Goal: Task Accomplishment & Management: Use online tool/utility

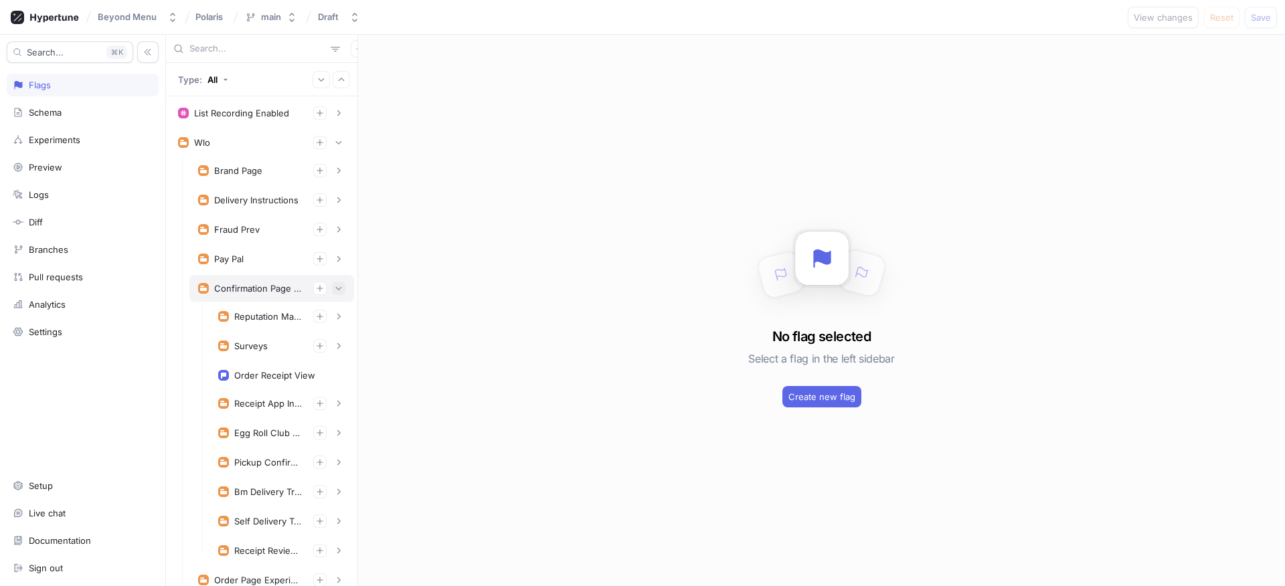
click at [335, 285] on icon "button" at bounding box center [339, 289] width 8 height 8
click at [335, 145] on icon "button" at bounding box center [339, 143] width 8 height 8
click at [335, 143] on icon "button" at bounding box center [339, 143] width 8 height 8
click at [80, 114] on div "Schema" at bounding box center [83, 112] width 140 height 11
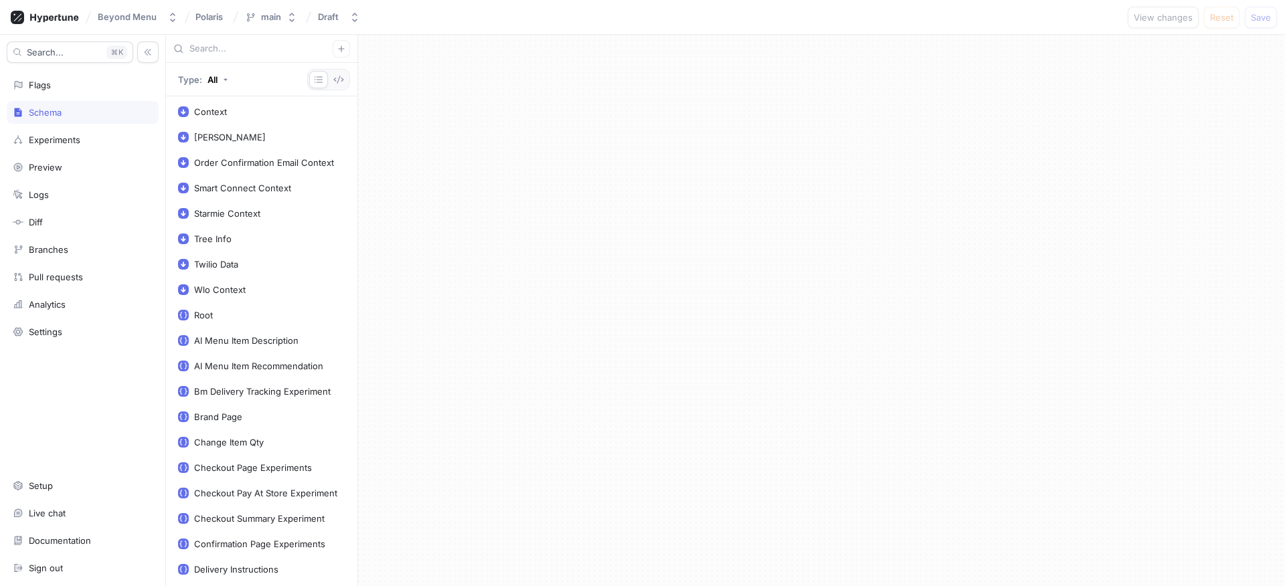
click at [66, 97] on div "Search... K Flags Schema Experiments Preview Logs Diff Branches Pull requests A…" at bounding box center [83, 311] width 166 height 552
click at [129, 98] on div "Search... K Flags Schema Experiments Preview Logs Diff Branches Pull requests A…" at bounding box center [83, 311] width 166 height 552
click at [101, 86] on div "Flags" at bounding box center [83, 85] width 140 height 11
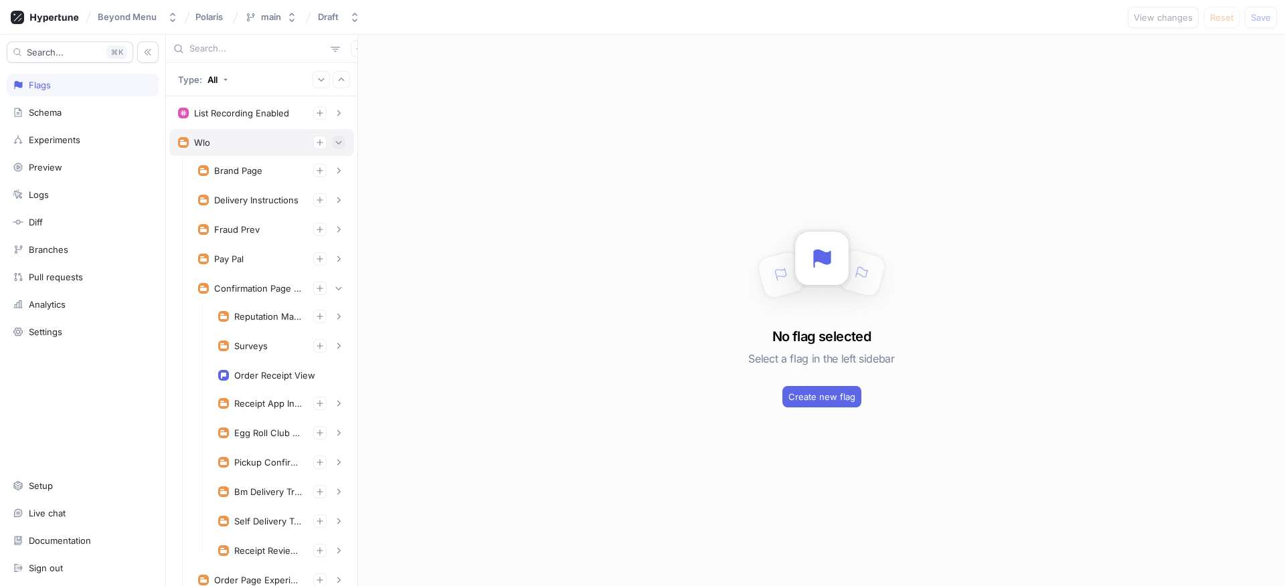
click at [335, 141] on icon "button" at bounding box center [339, 143] width 8 height 8
click at [245, 146] on div "Wlo" at bounding box center [261, 142] width 167 height 13
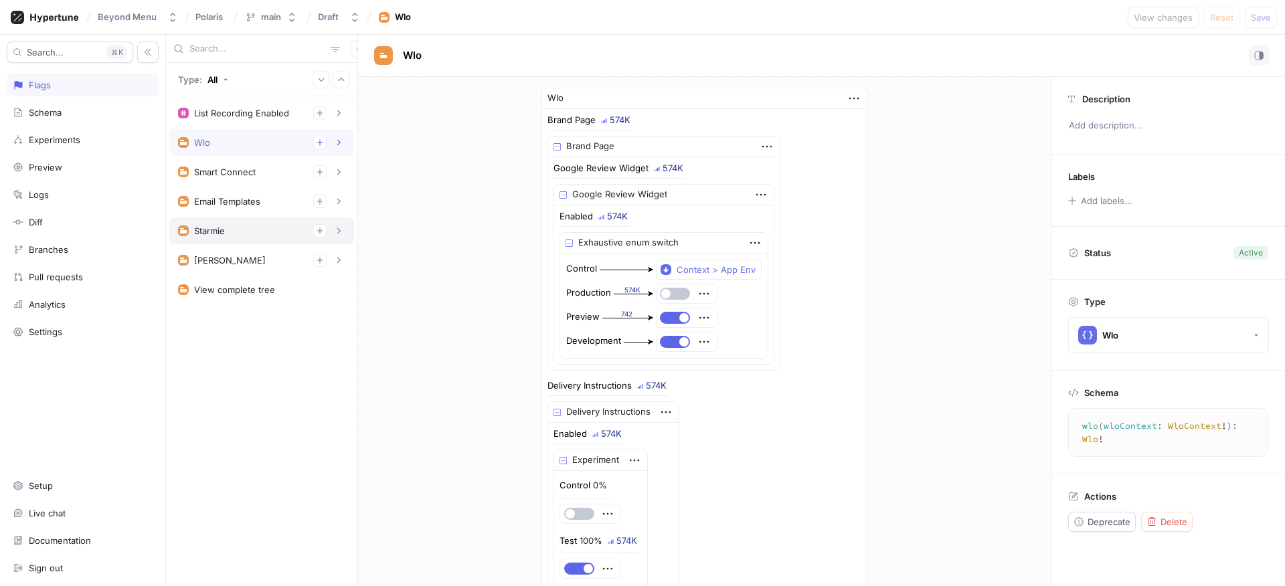
click at [281, 225] on div "Starmie" at bounding box center [261, 230] width 167 height 13
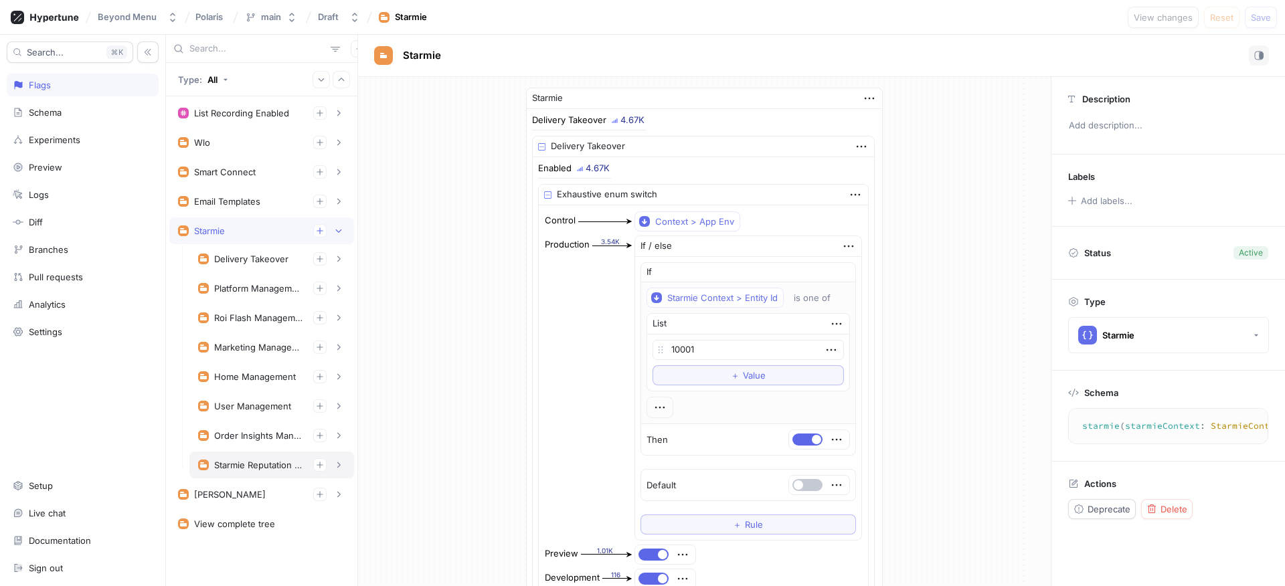
click at [270, 464] on div "Starmie Reputation Management" at bounding box center [258, 465] width 88 height 11
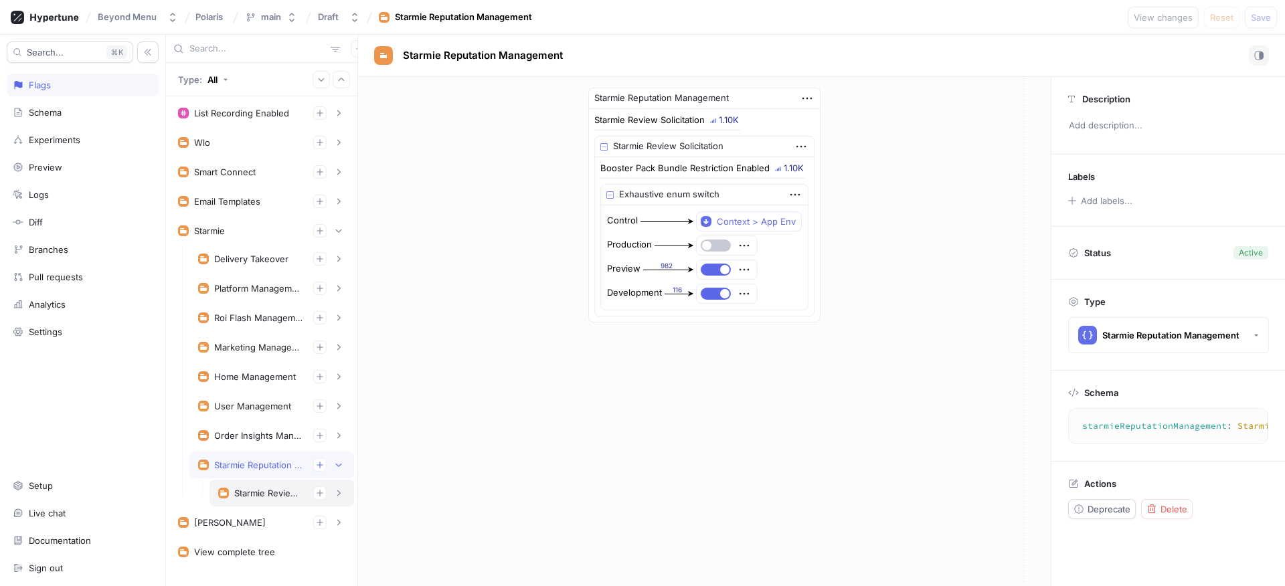
click at [278, 493] on div "Starmie Review Solicitation" at bounding box center [268, 493] width 68 height 11
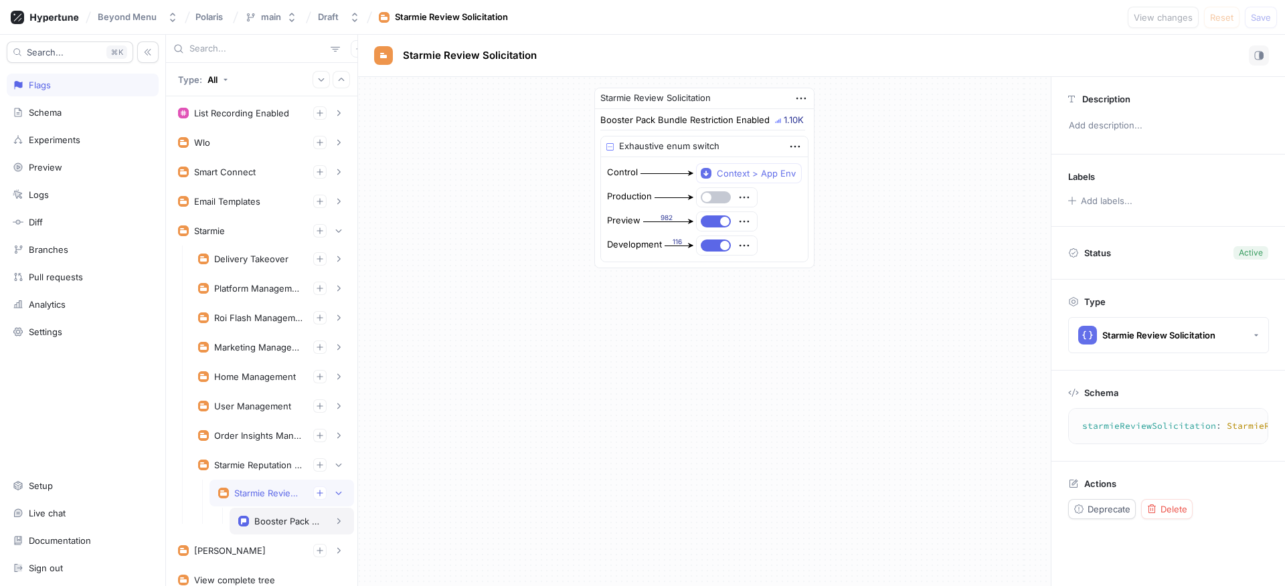
click at [285, 516] on div "Booster Pack Bundle Restriction Enabled" at bounding box center [287, 521] width 67 height 11
type textarea "boosterPackBundleRestrictionEnabled: Boolean!"
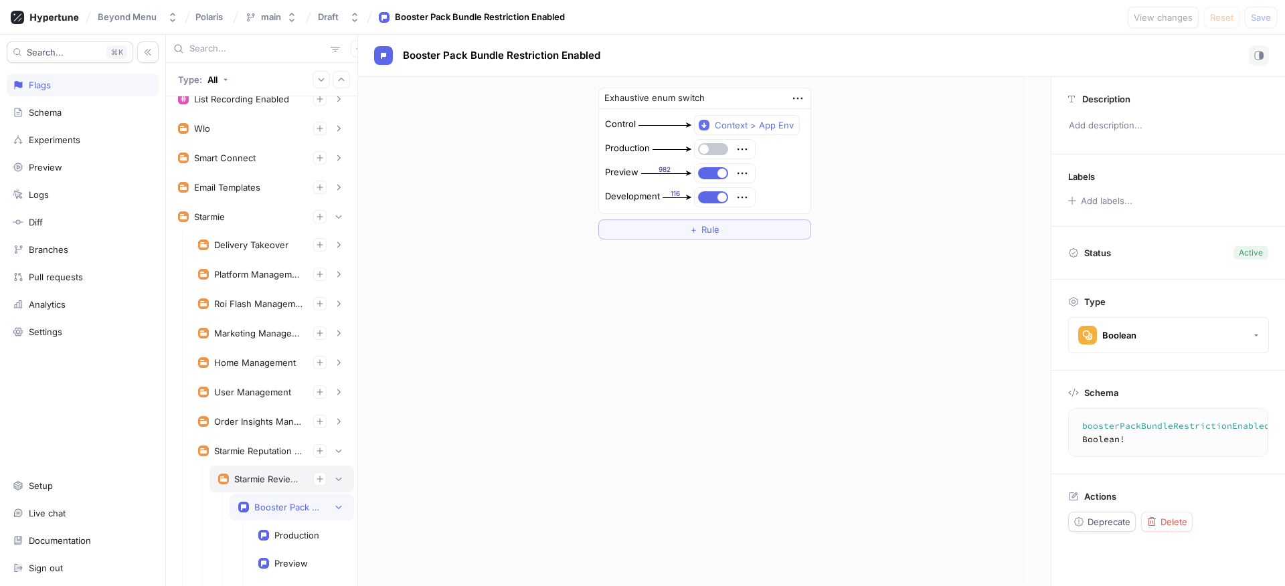
scroll to position [96, 0]
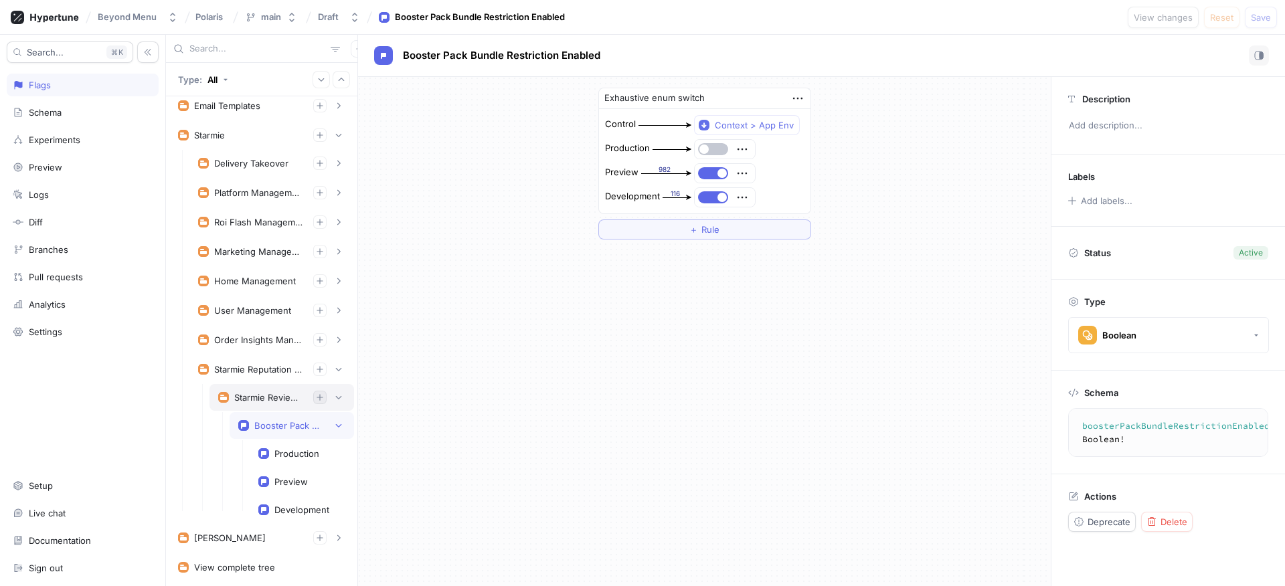
click at [316, 396] on icon "button" at bounding box center [320, 398] width 8 height 8
click at [292, 14] on icon "button" at bounding box center [291, 17] width 5 height 9
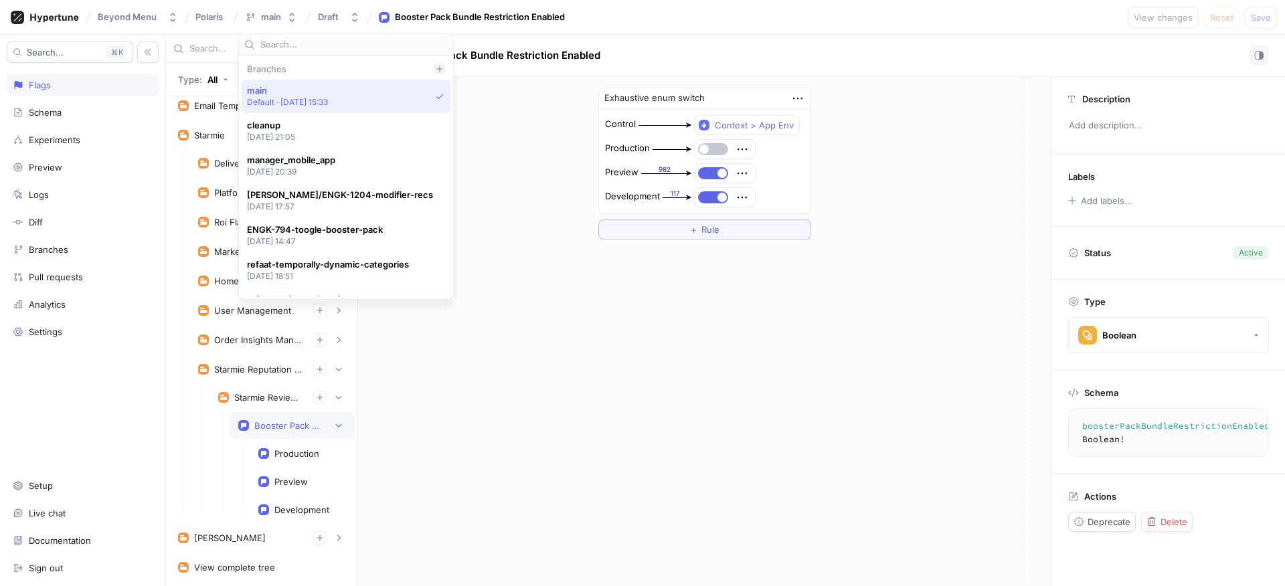
click at [436, 69] on icon at bounding box center [439, 69] width 6 height 6
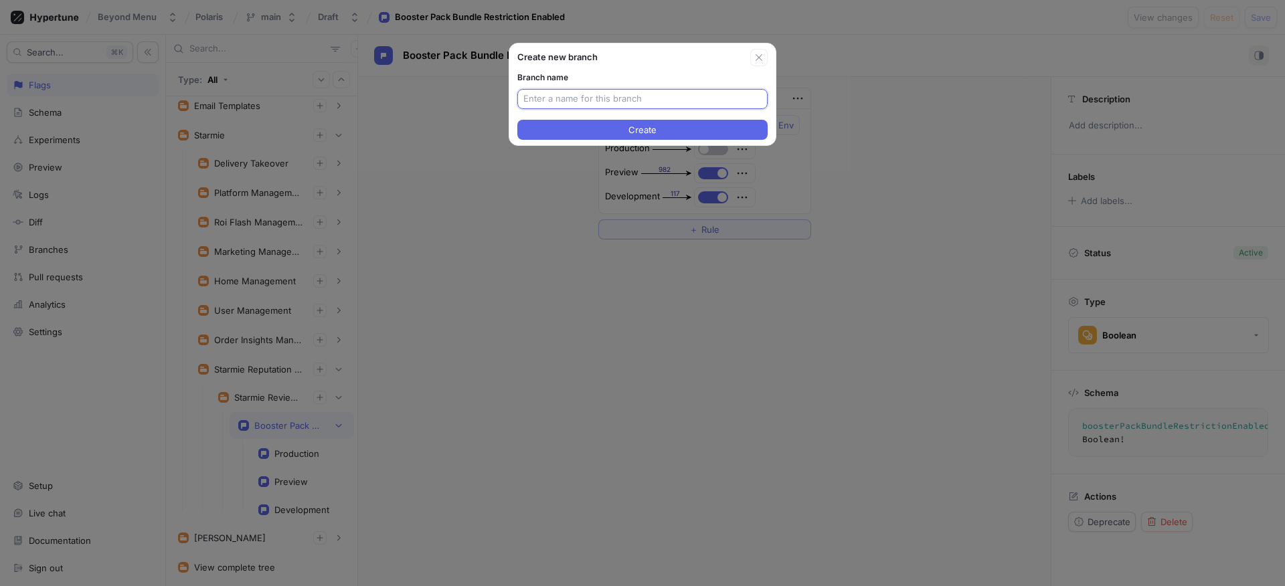
paste input "ENGK-213"
type input "ENGK-213-add-"
paste input "ENGK-213"
click at [573, 97] on input "ENGK-213-" at bounding box center [643, 98] width 238 height 13
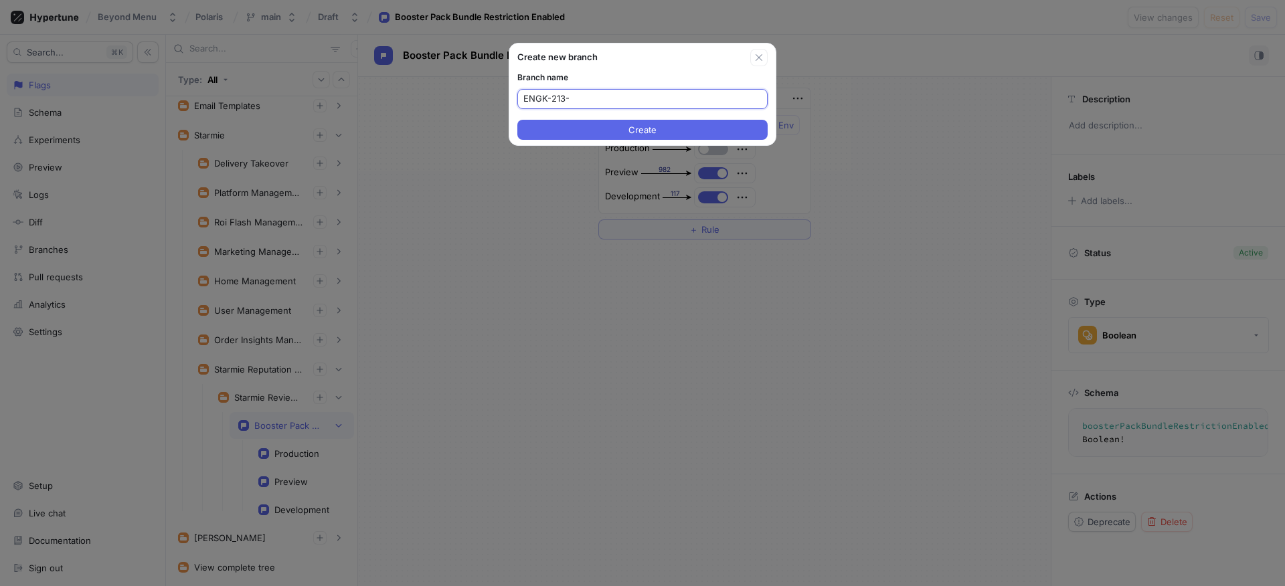
paste input "See inactive Reputation Management Softsell PageSee inactive Reputation Managem…"
click at [619, 95] on input "ENGK-213-" at bounding box center [643, 98] width 238 height 13
paste input "See inactive Reputation Management Softsell Page"
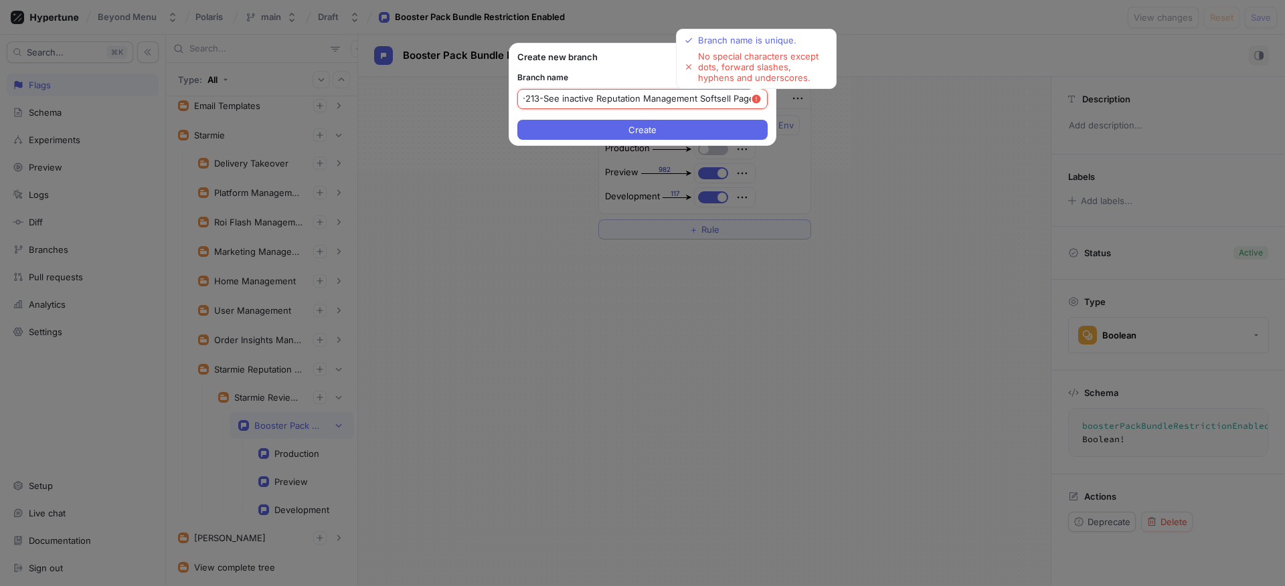
click at [593, 100] on input "ENGK-213-See inactive Reputation Management Softsell Page" at bounding box center [638, 98] width 228 height 13
drag, startPoint x: 606, startPoint y: 98, endPoint x: 699, endPoint y: 98, distance: 93.1
click at [699, 98] on input "ENGK-213-See inactive Reputation Management Softsell Page" at bounding box center [638, 98] width 228 height 13
drag, startPoint x: 621, startPoint y: 96, endPoint x: 711, endPoint y: 107, distance: 90.4
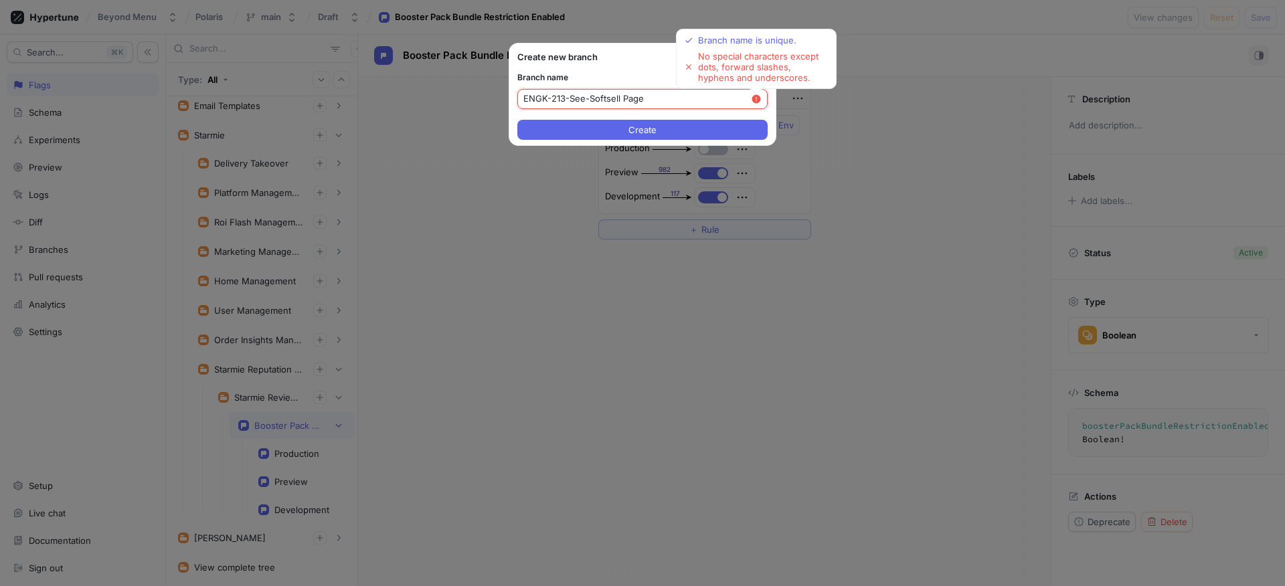
click at [712, 104] on input "ENGK-213-See-Softsell Page" at bounding box center [638, 98] width 228 height 13
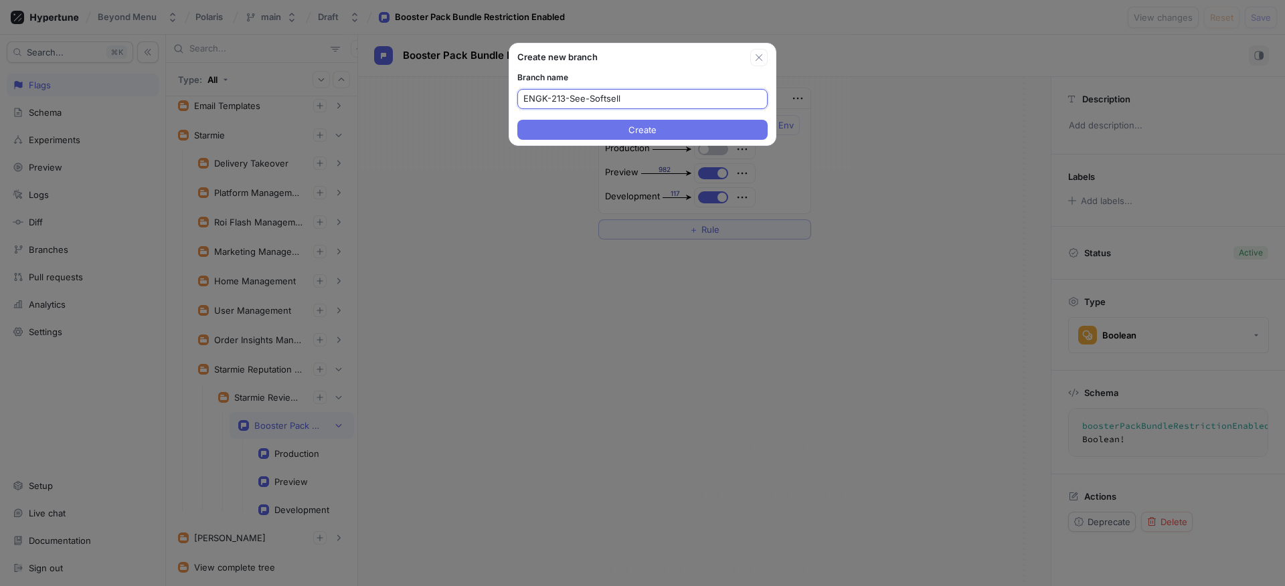
type input "ENGK-213-See-Softsell"
click at [600, 125] on button "Create" at bounding box center [642, 130] width 250 height 20
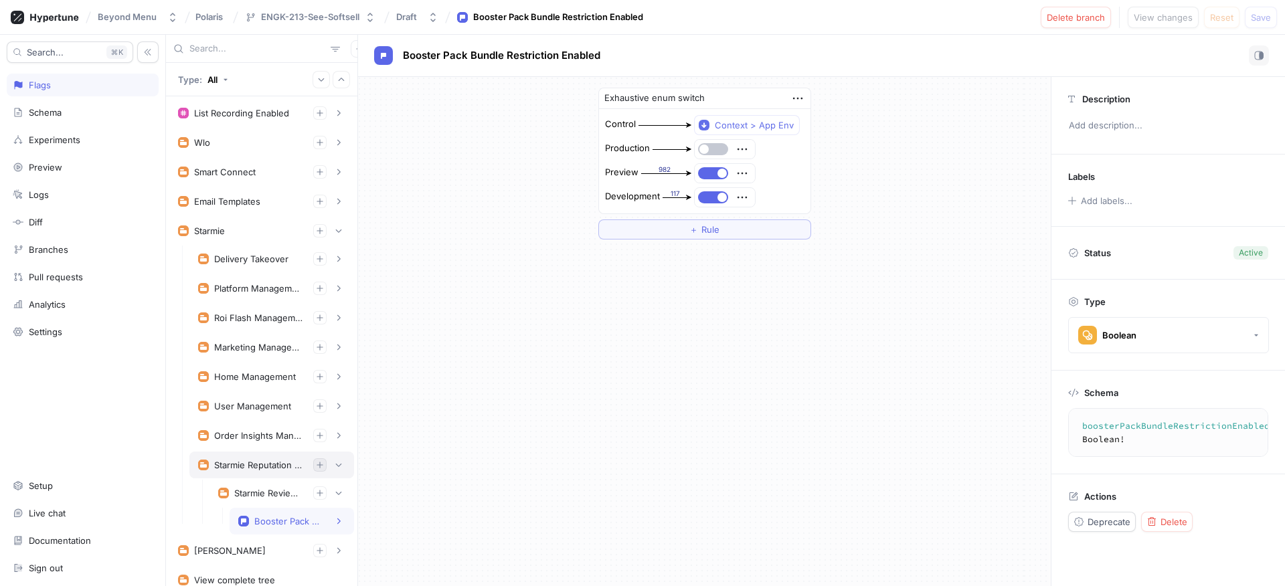
click at [316, 465] on icon "button" at bounding box center [320, 465] width 8 height 8
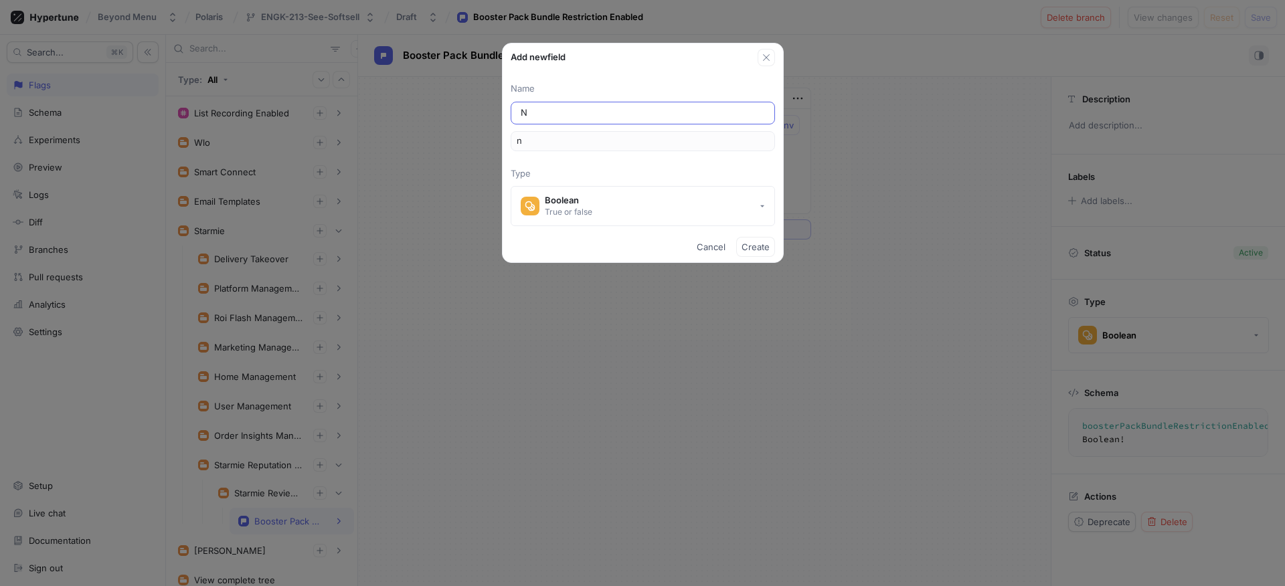
type input "Na"
type input "na"
type input "Nav"
type input "nav"
click at [651, 214] on button "Boolean True or false" at bounding box center [643, 206] width 264 height 40
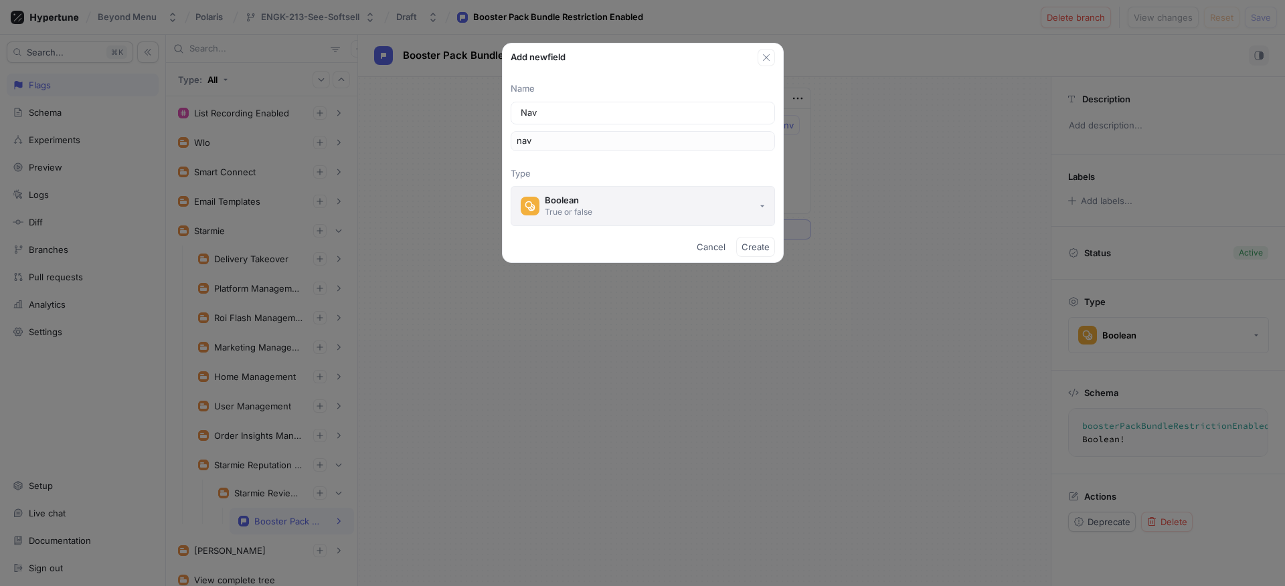
type input "Nav"
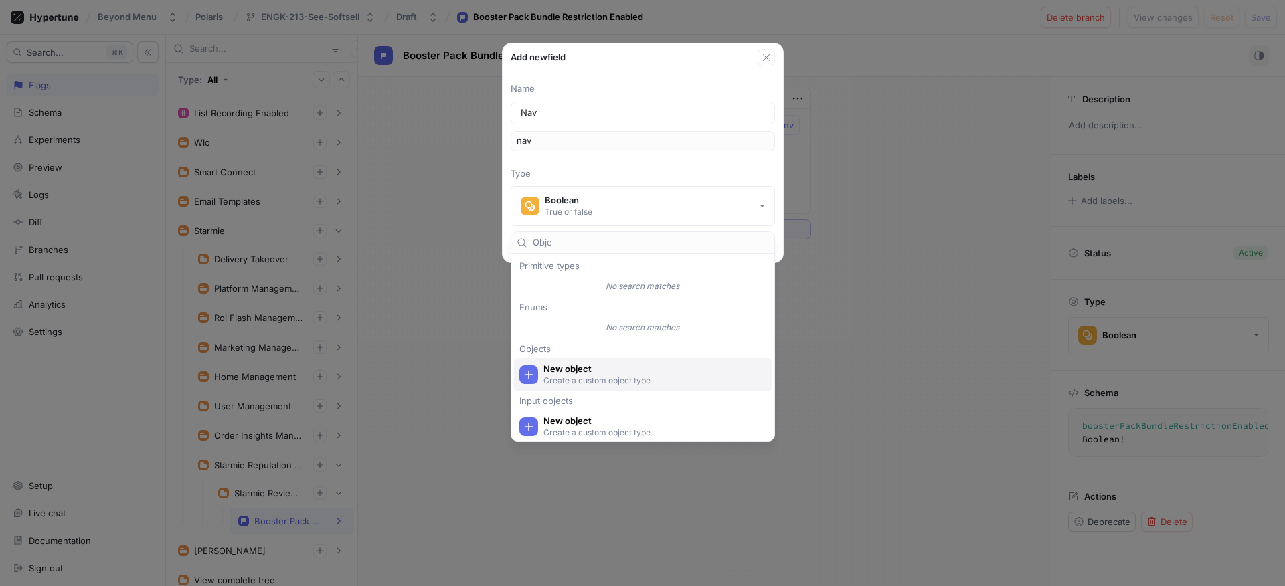
type input "Obje"
click at [605, 379] on p "Create a custom object type" at bounding box center [651, 380] width 214 height 11
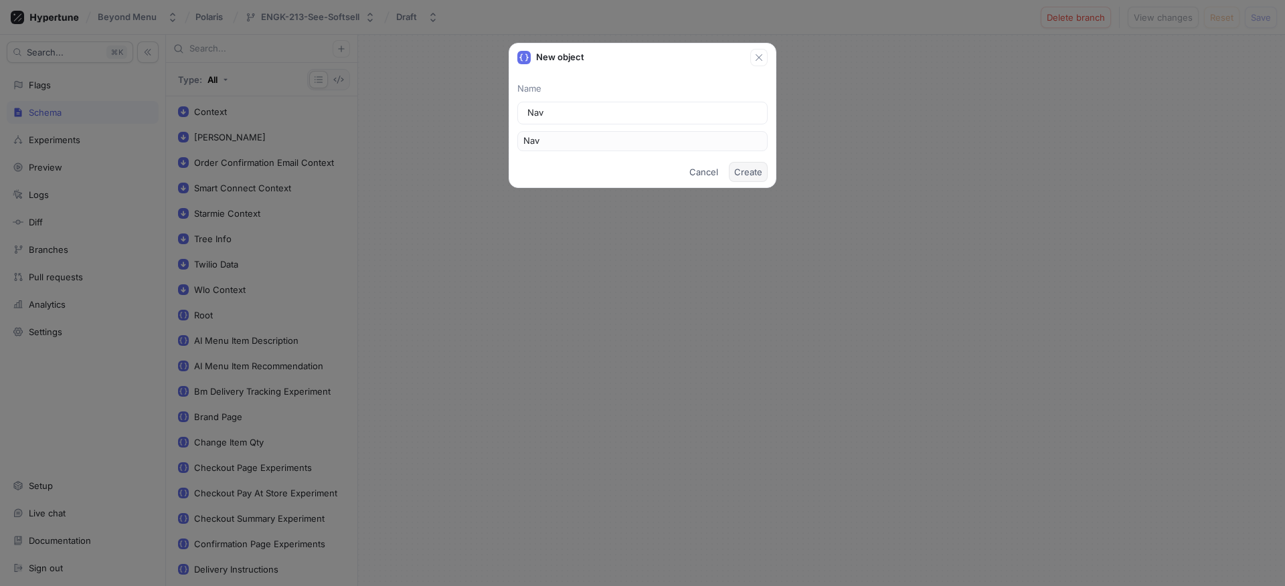
click at [750, 174] on span "Create" at bounding box center [748, 172] width 28 height 8
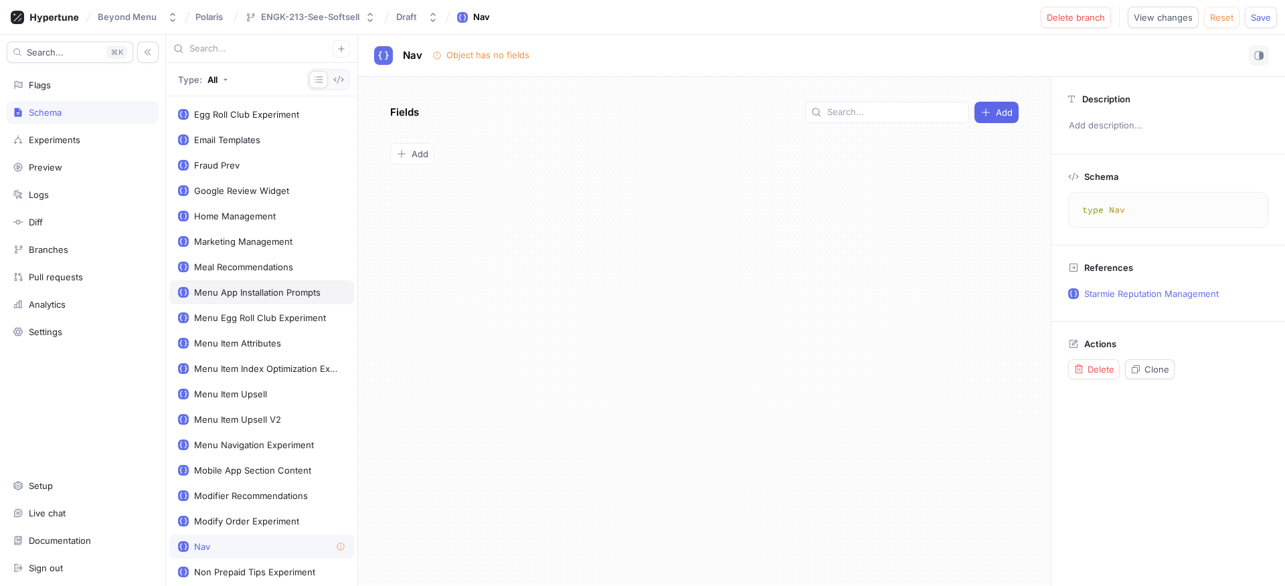
scroll to position [647, 0]
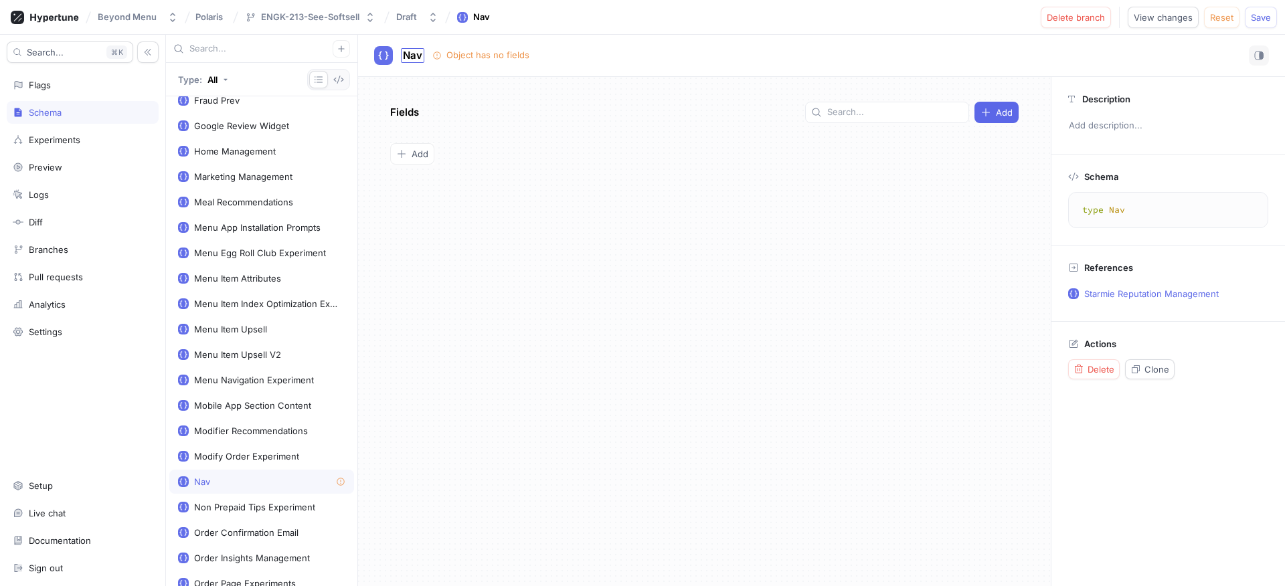
click at [409, 52] on span "Nav" at bounding box center [412, 55] width 19 height 11
type input "StarmieSideBar"
click at [507, 147] on div "StarmieSideBar StarmieSideBar Object has no fields Fields Add To pick up a drag…" at bounding box center [821, 311] width 927 height 552
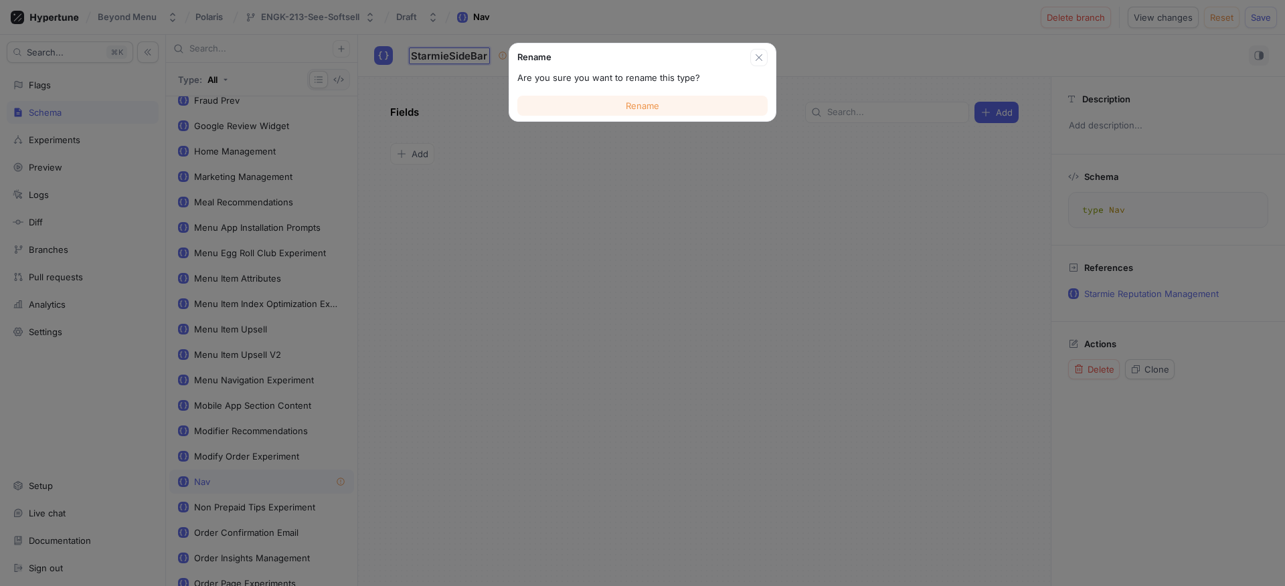
click at [607, 106] on button "Rename" at bounding box center [642, 106] width 250 height 20
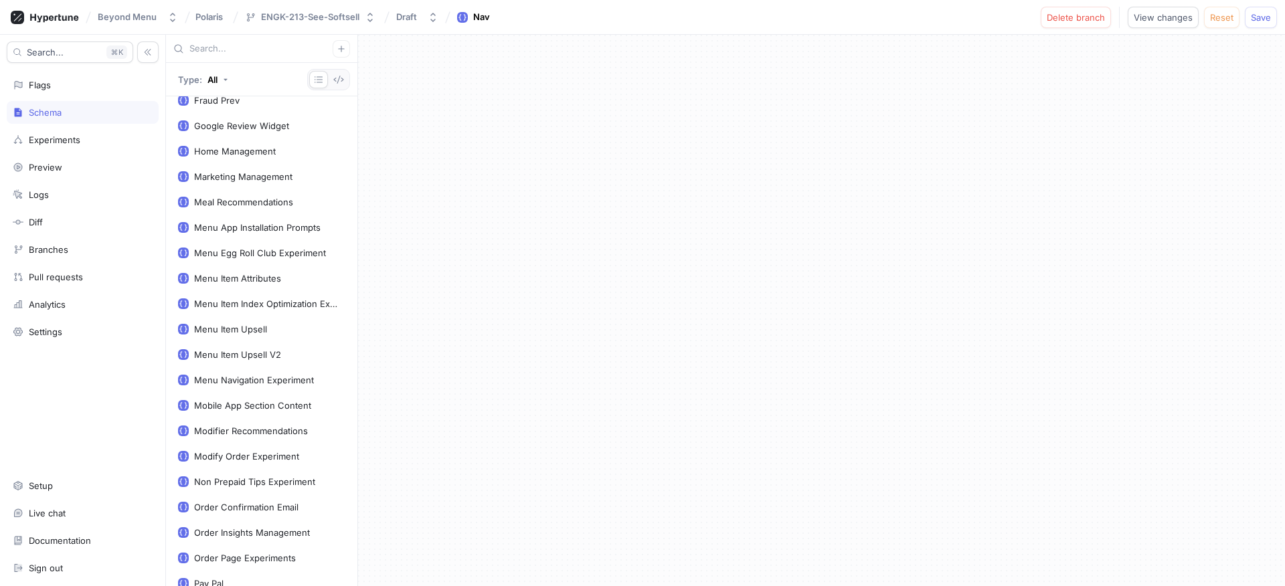
scroll to position [1064, 0]
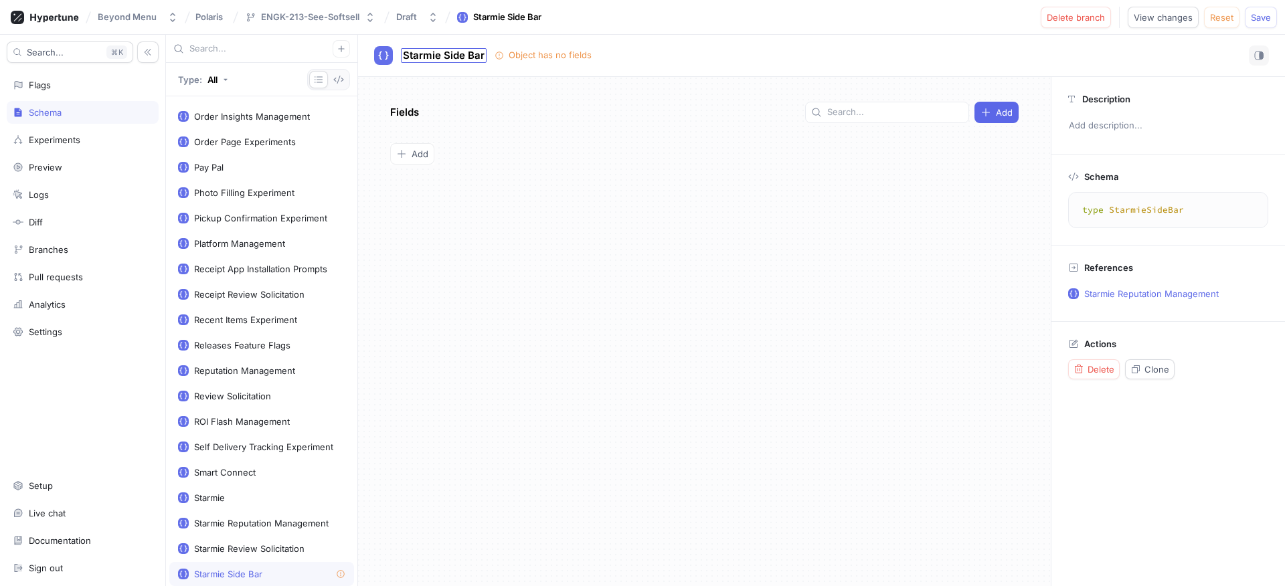
click at [431, 53] on span "Starmie Side Bar" at bounding box center [444, 55] width 82 height 11
click at [428, 55] on input "Starmie Side Bar" at bounding box center [444, 56] width 82 height 13
click at [428, 61] on input "Starmie Side Bar" at bounding box center [444, 56] width 82 height 13
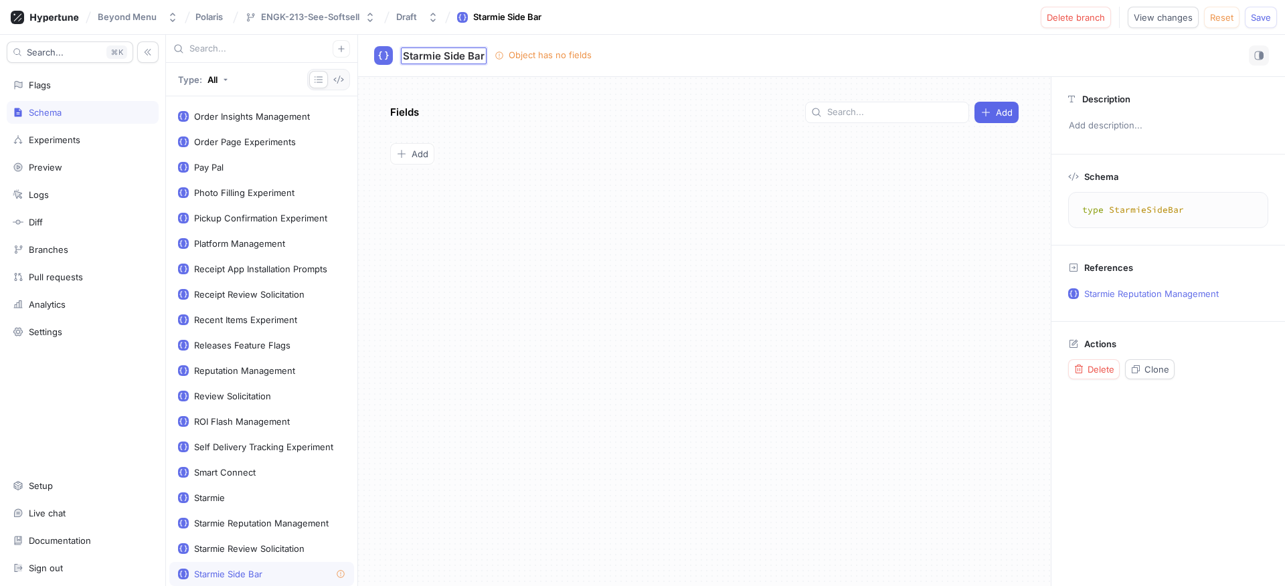
drag, startPoint x: 440, startPoint y: 56, endPoint x: 381, endPoint y: 52, distance: 59.0
click at [380, 52] on div "Starmie Side Bar Starmie Side Bar Object has no fields" at bounding box center [484, 56] width 220 height 20
type input "Starmie Reputation Side Bar"
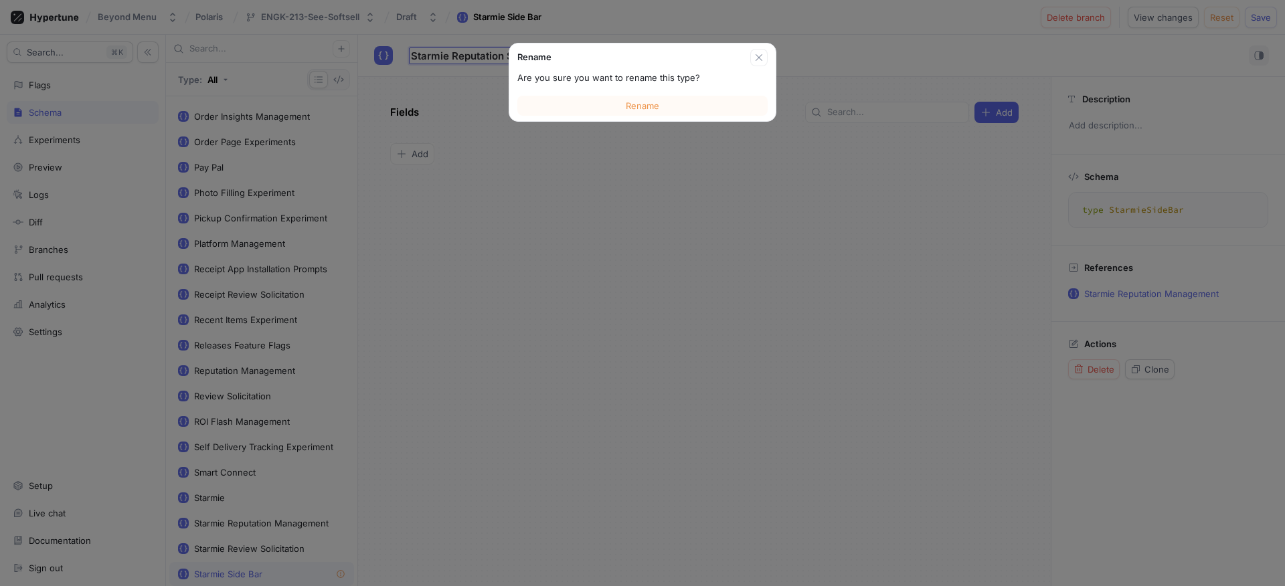
click at [473, 82] on div "Rename Are you sure you want to rename this type? Rename Starmie Reputation Sid…" at bounding box center [821, 311] width 927 height 552
click at [664, 100] on button "Rename" at bounding box center [642, 106] width 250 height 20
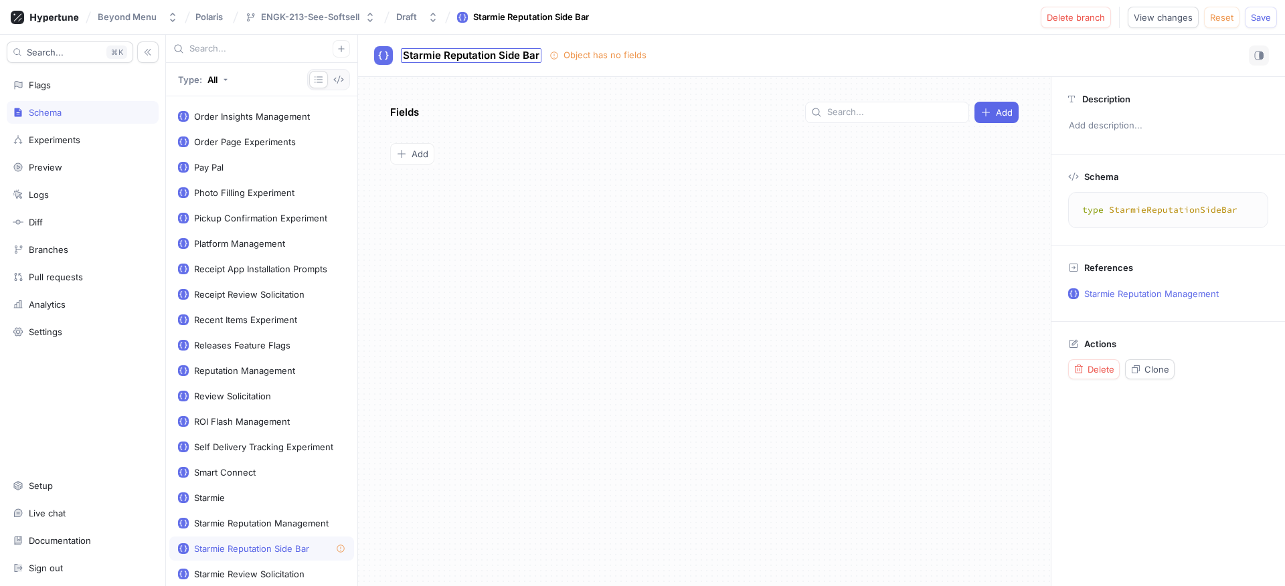
click at [507, 57] on span "Starmie Reputation Side Bar" at bounding box center [471, 55] width 137 height 11
click at [503, 57] on input "Starmie Reputation Side Bar" at bounding box center [471, 56] width 137 height 13
drag, startPoint x: 499, startPoint y: 56, endPoint x: 536, endPoint y: 61, distance: 37.8
click at [536, 61] on input "Starmie Reputation Side Bar" at bounding box center [471, 56] width 137 height 13
type input "Starmie Reputation Nav"
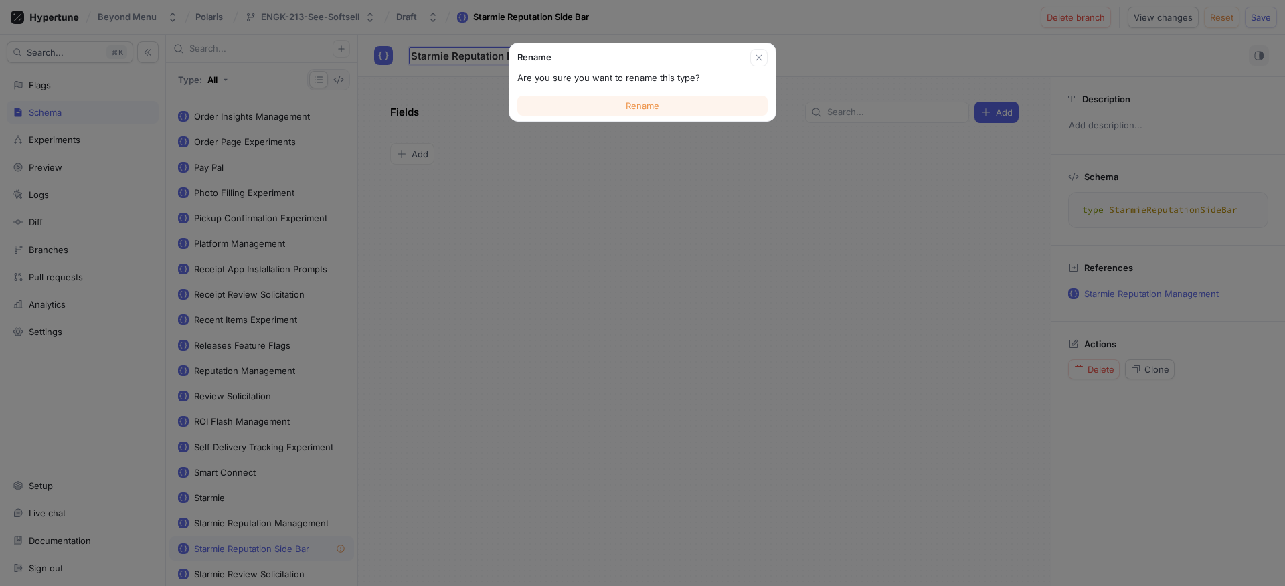
click at [618, 102] on button "Rename" at bounding box center [642, 106] width 250 height 20
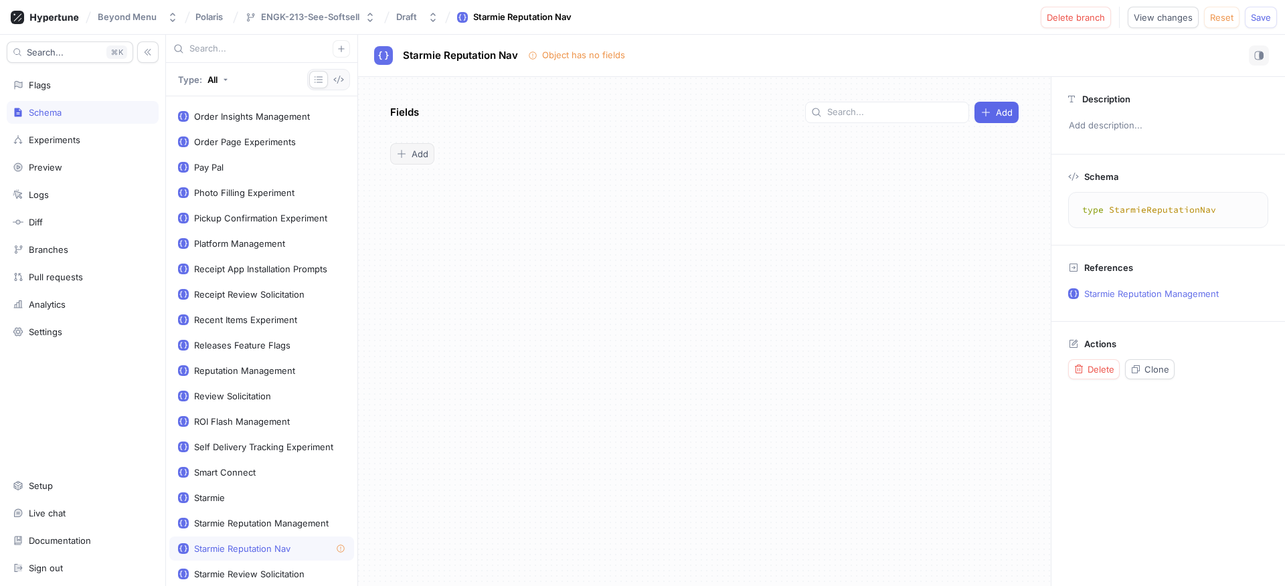
click at [423, 146] on button "Add" at bounding box center [412, 153] width 44 height 21
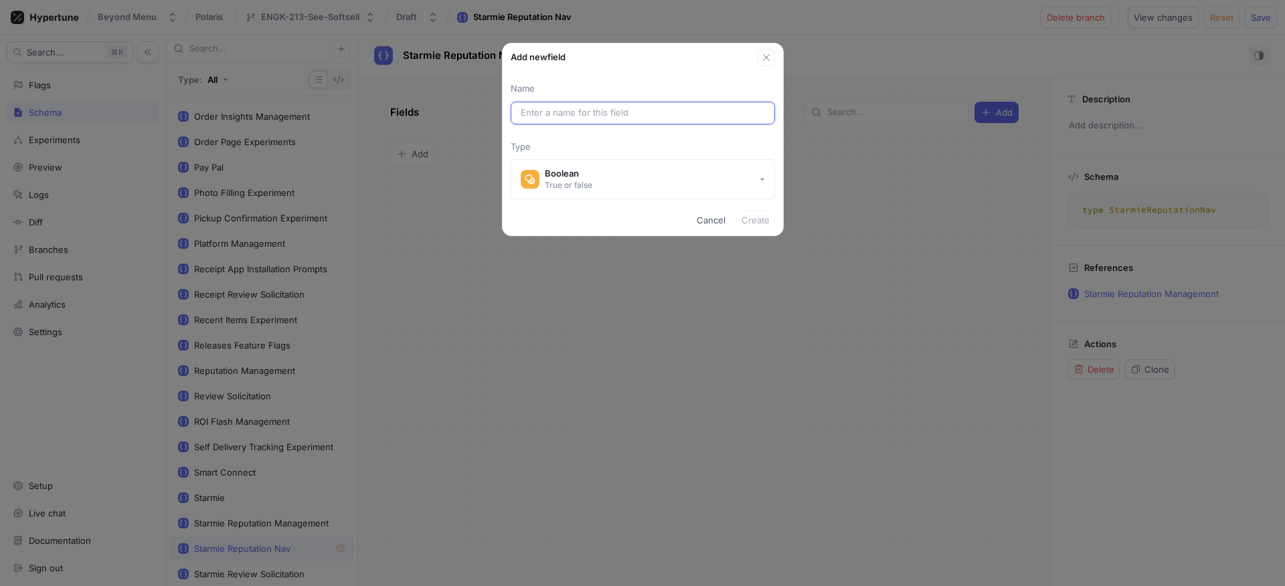
paste input "Overview"
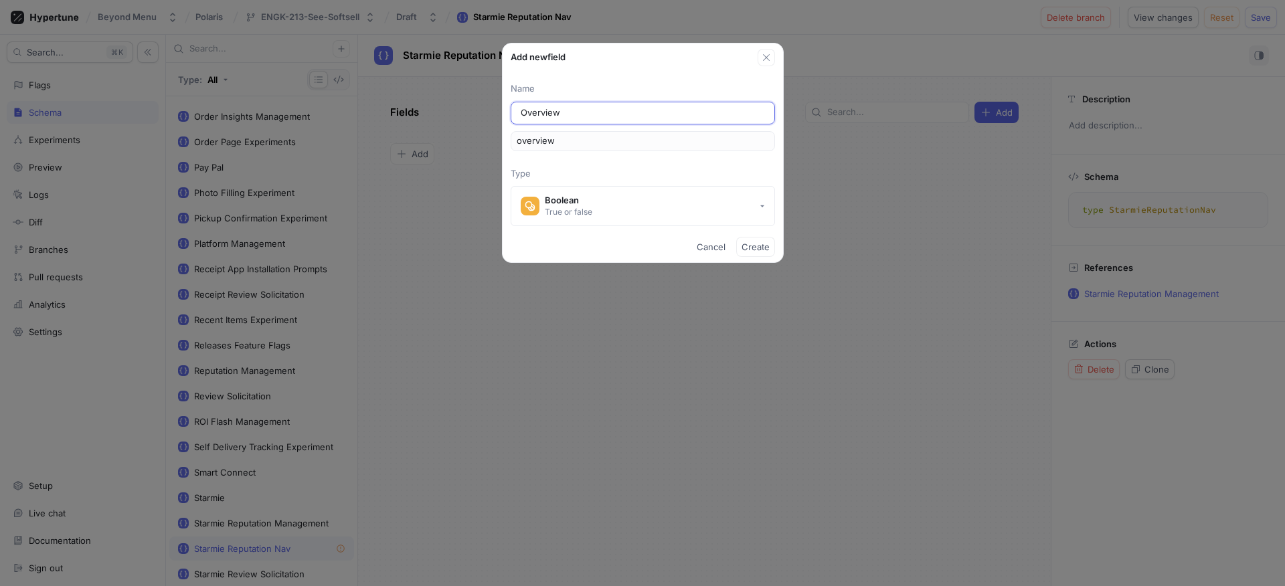
type input "OverviewE"
type input "overviewE"
type input "OverviewEn"
type input "overviewEn"
type input "OverviewEna"
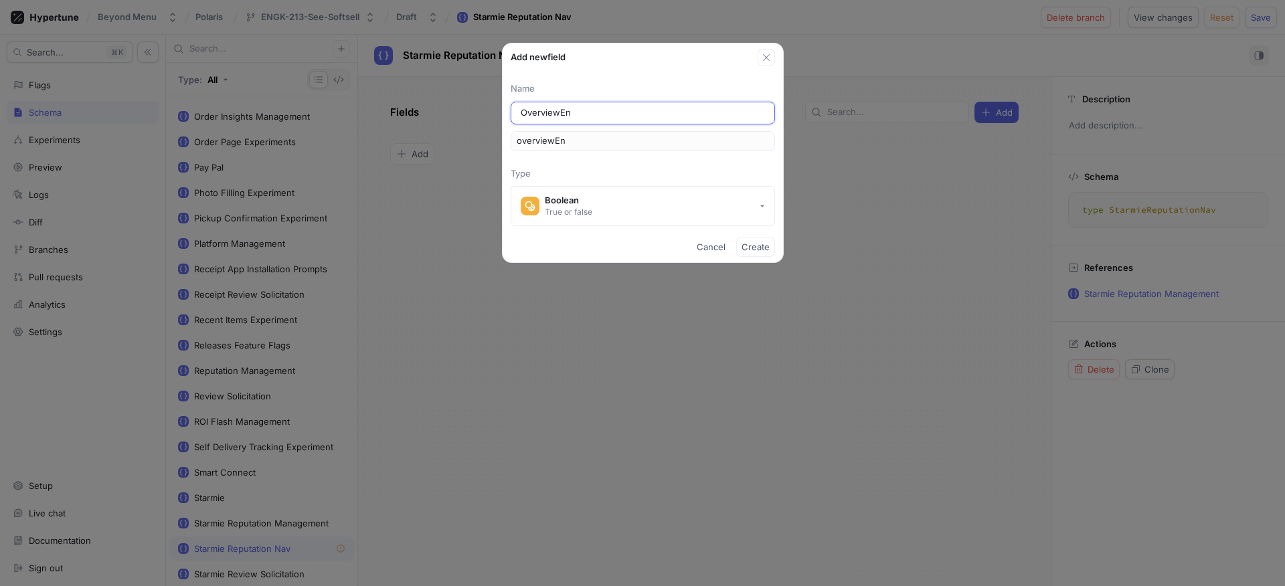
type input "overviewEna"
type input "OverviewEnab"
type input "overviewEnab"
type input "OverviewEnabl"
type input "overviewEnabl"
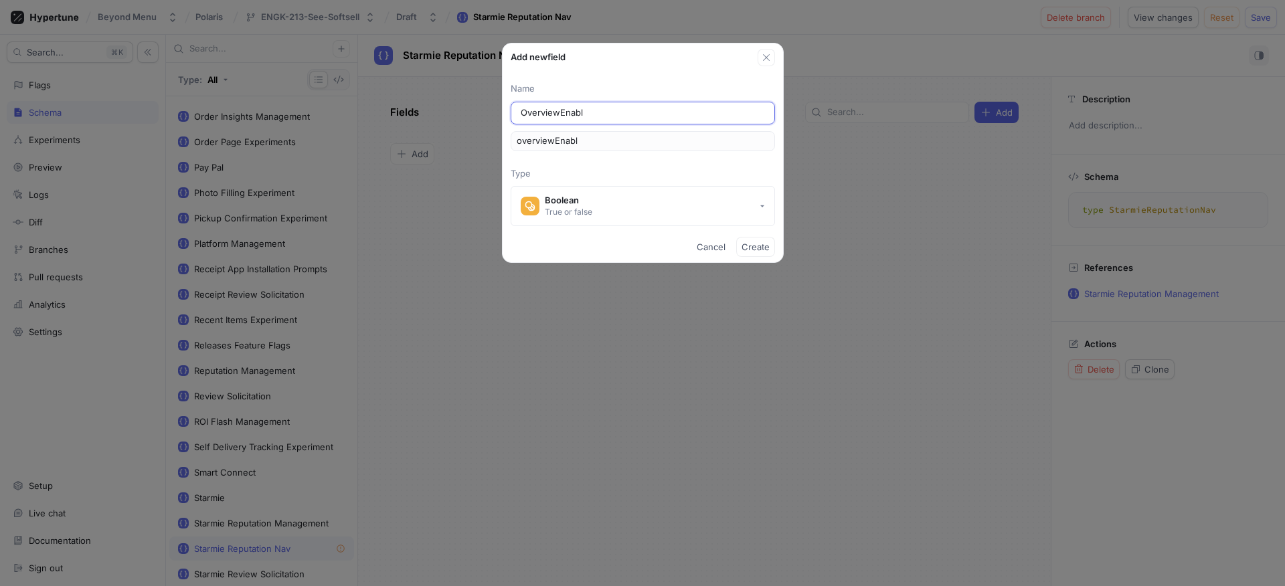
type input "OverviewEnable"
type input "overviewEnable"
type input "OverviewEnabled"
type input "overviewEnabled"
type input "OverviewEnabled"
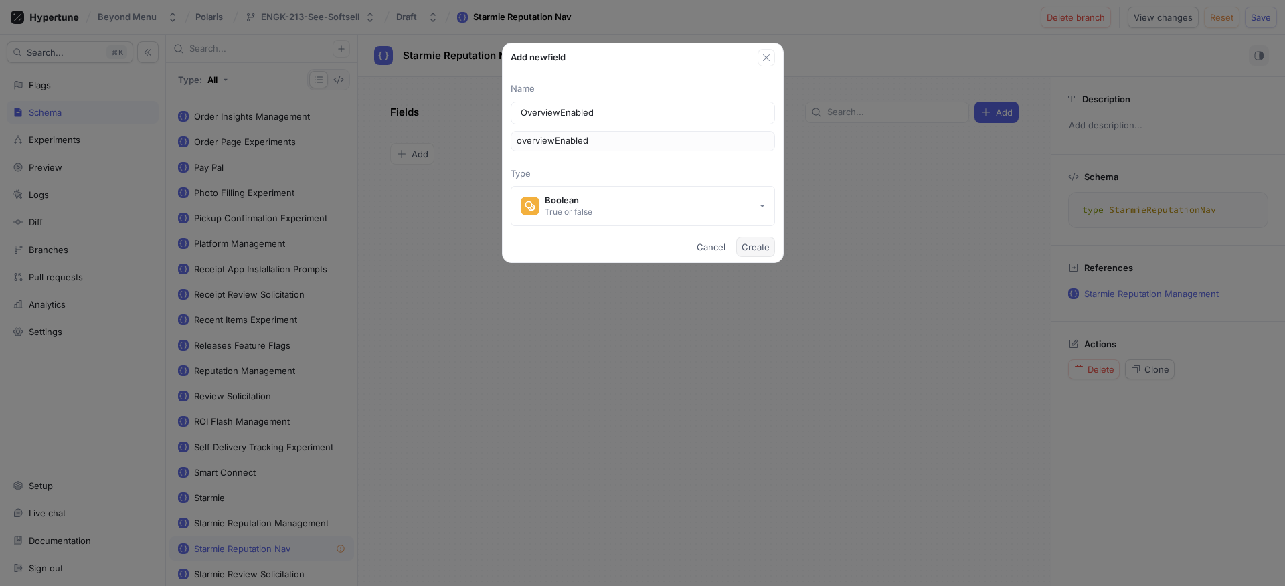
click at [750, 239] on button "Create" at bounding box center [755, 247] width 39 height 20
type textarea "type StarmieReputationNav { overviewEnabled: Boolean! }"
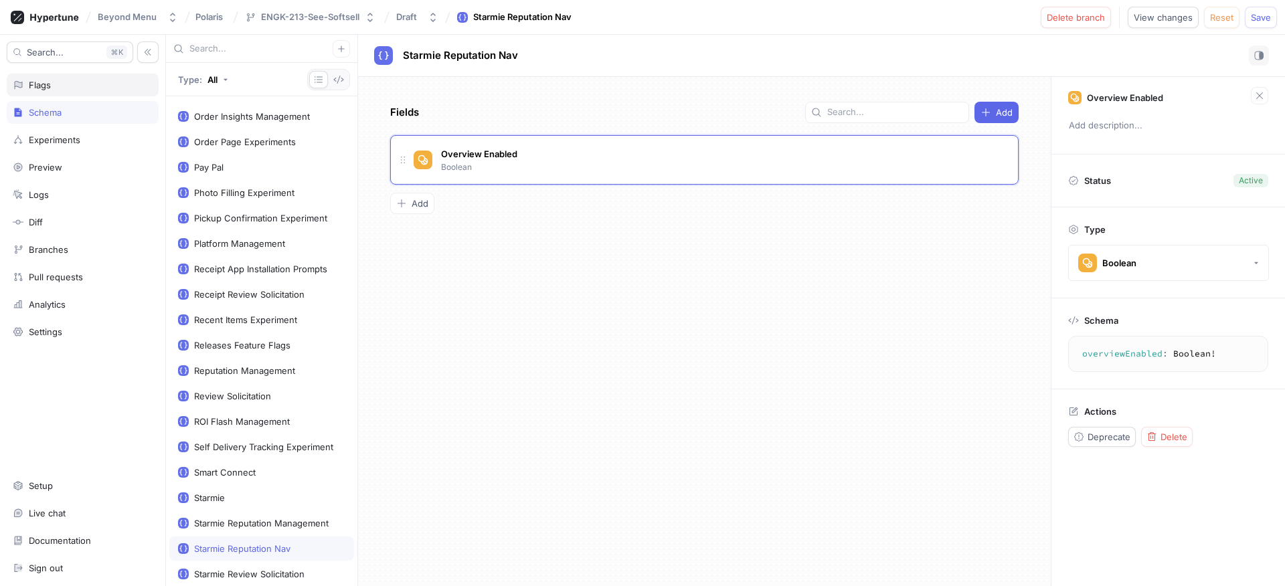
click at [83, 90] on div "Flags" at bounding box center [83, 85] width 140 height 11
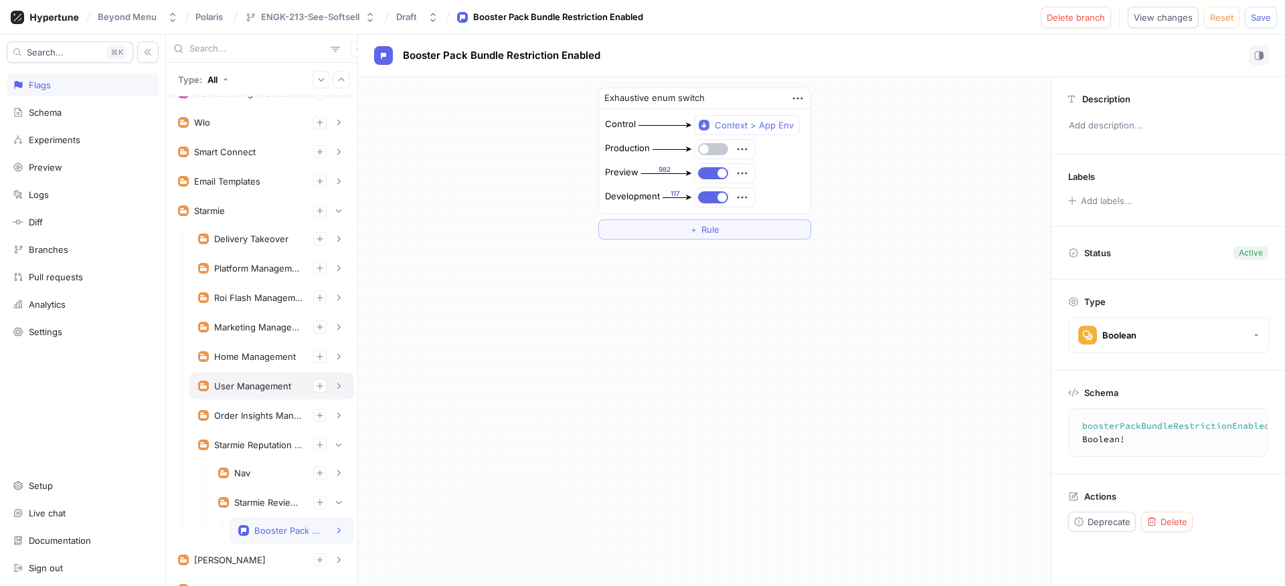
scroll to position [80, 0]
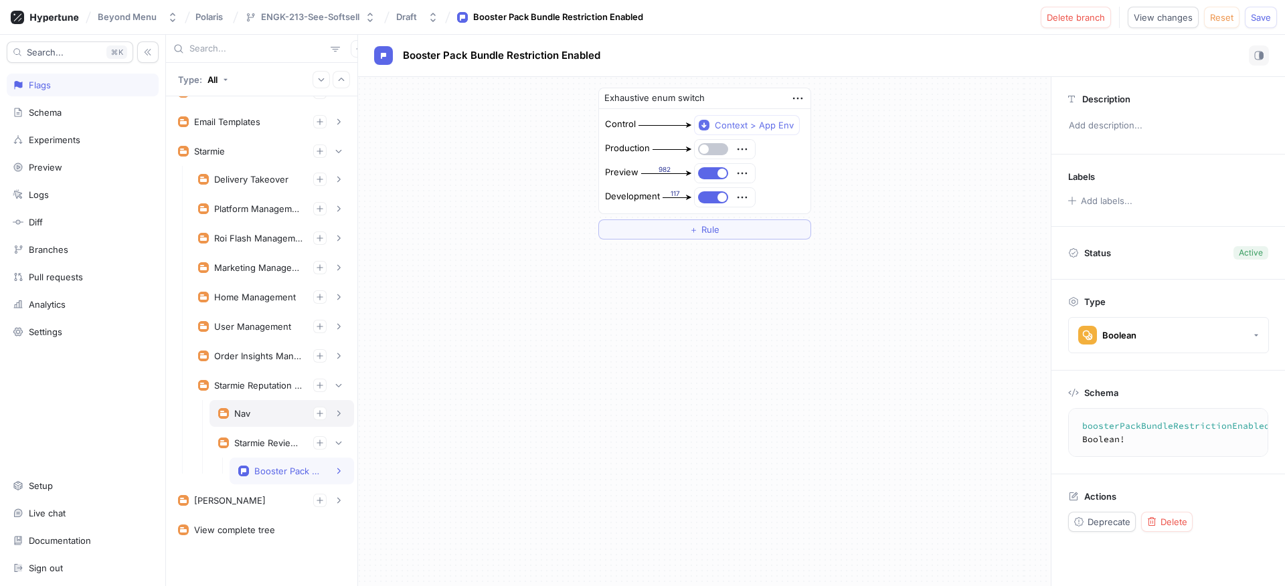
drag, startPoint x: 252, startPoint y: 412, endPoint x: 260, endPoint y: 412, distance: 8.7
click at [252, 412] on div "Nav" at bounding box center [281, 413] width 127 height 13
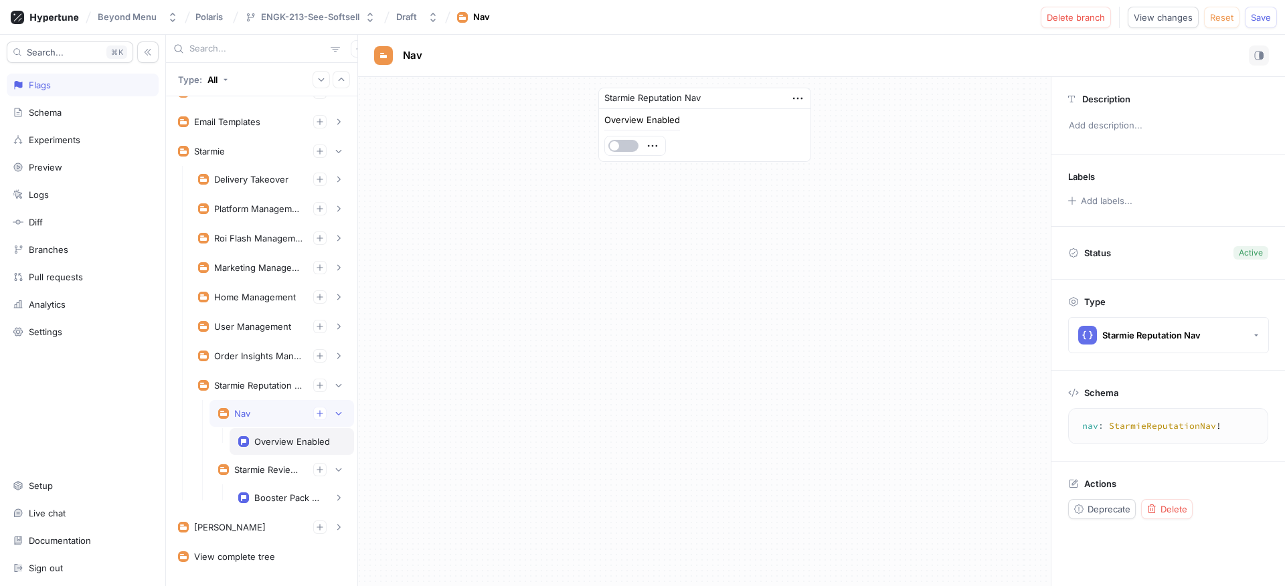
click at [309, 431] on div "Overview Enabled" at bounding box center [292, 441] width 125 height 27
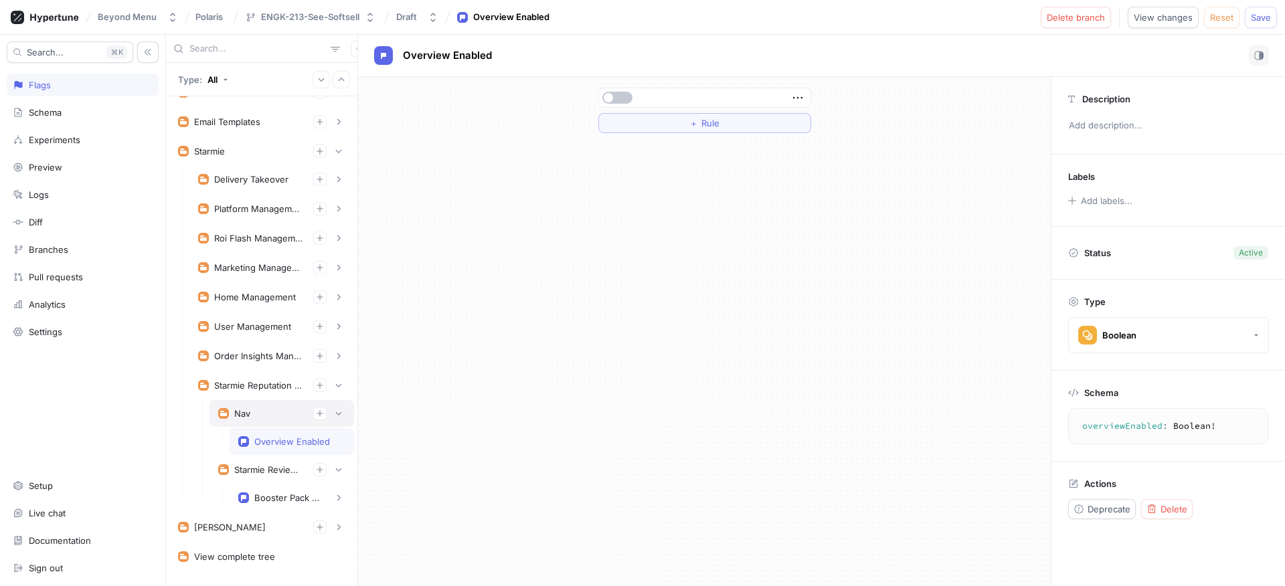
click at [265, 417] on div "Nav" at bounding box center [281, 413] width 127 height 13
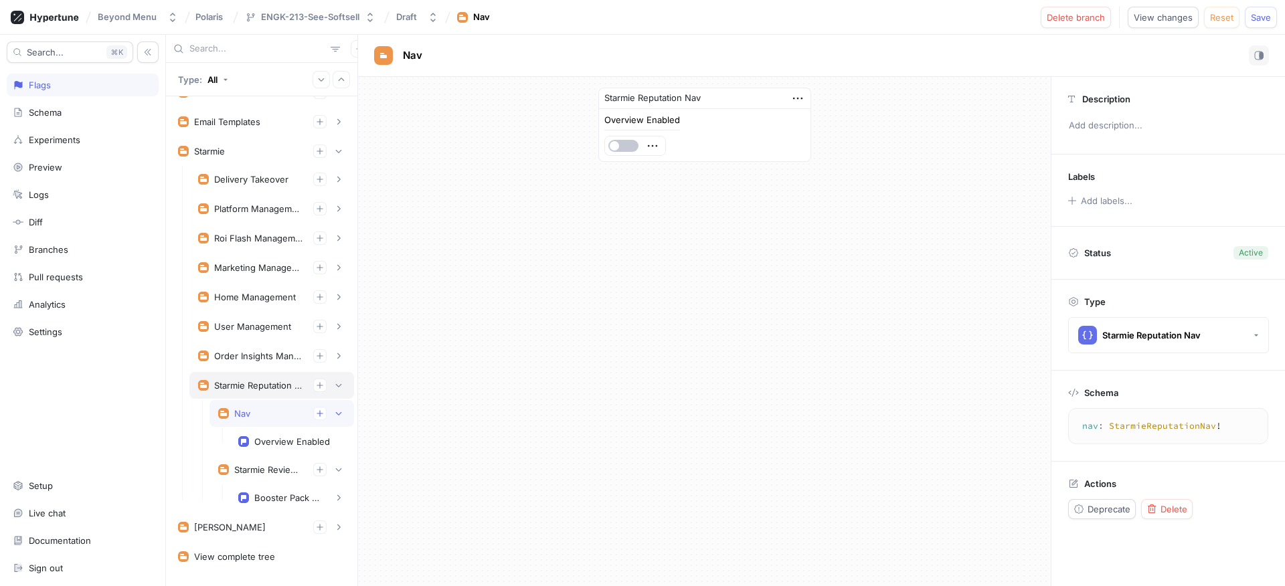
click at [255, 392] on div "Starmie Reputation Management" at bounding box center [271, 385] width 165 height 27
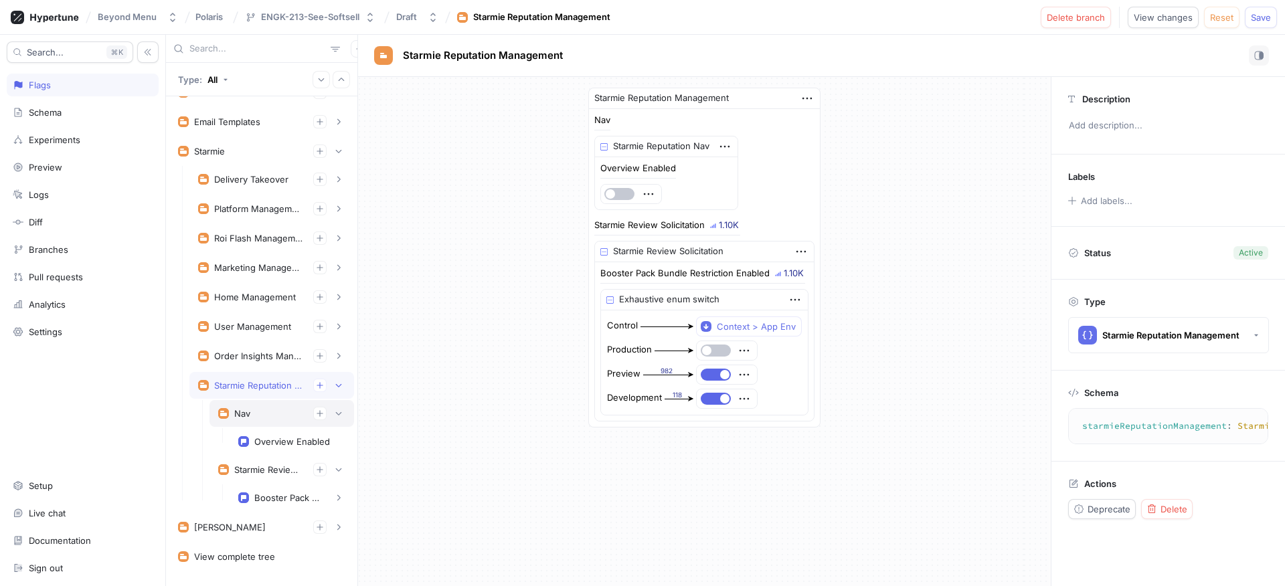
click at [258, 405] on div "Nav" at bounding box center [282, 413] width 145 height 27
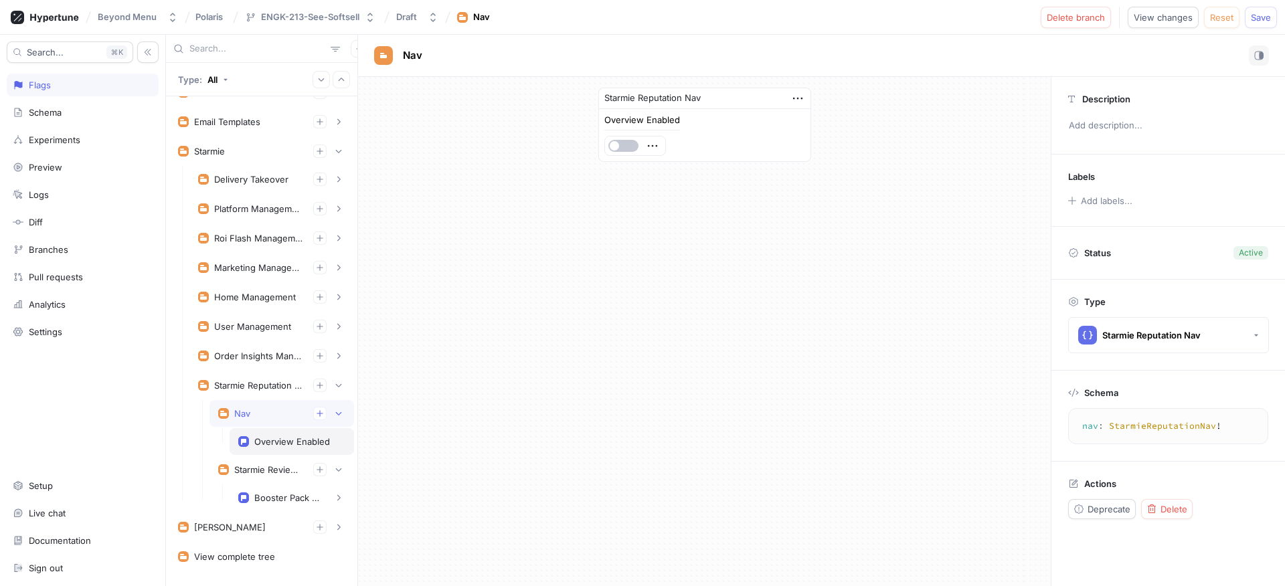
click at [274, 437] on div "Overview Enabled" at bounding box center [292, 441] width 76 height 11
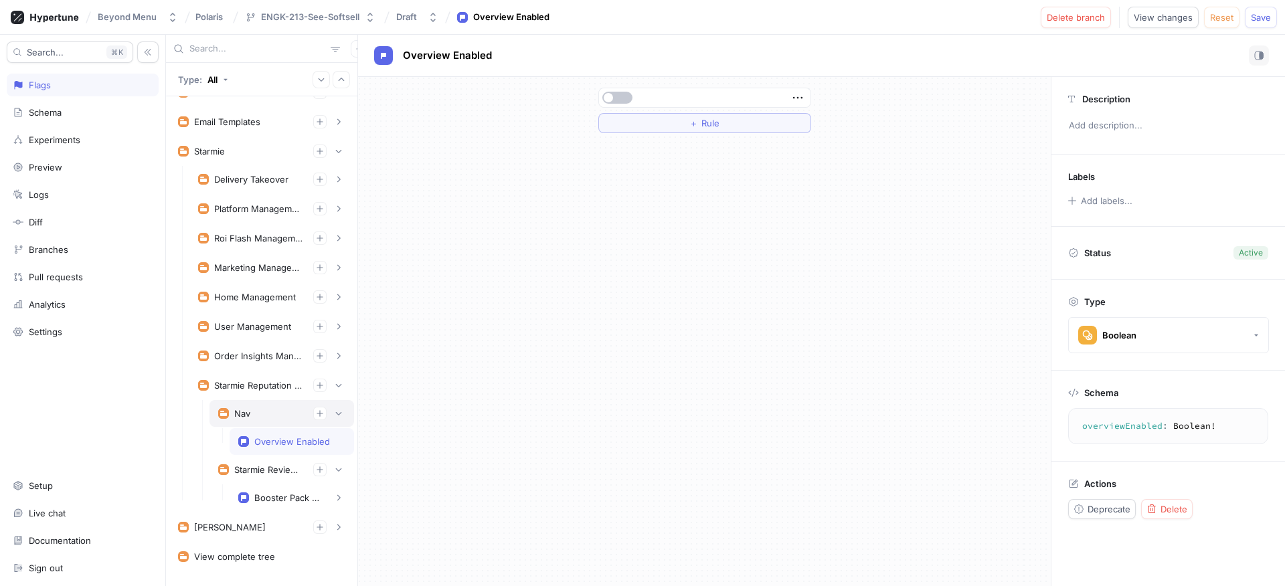
click at [270, 420] on div "Nav" at bounding box center [282, 413] width 145 height 27
type textarea "nav: StarmieReputationNav!"
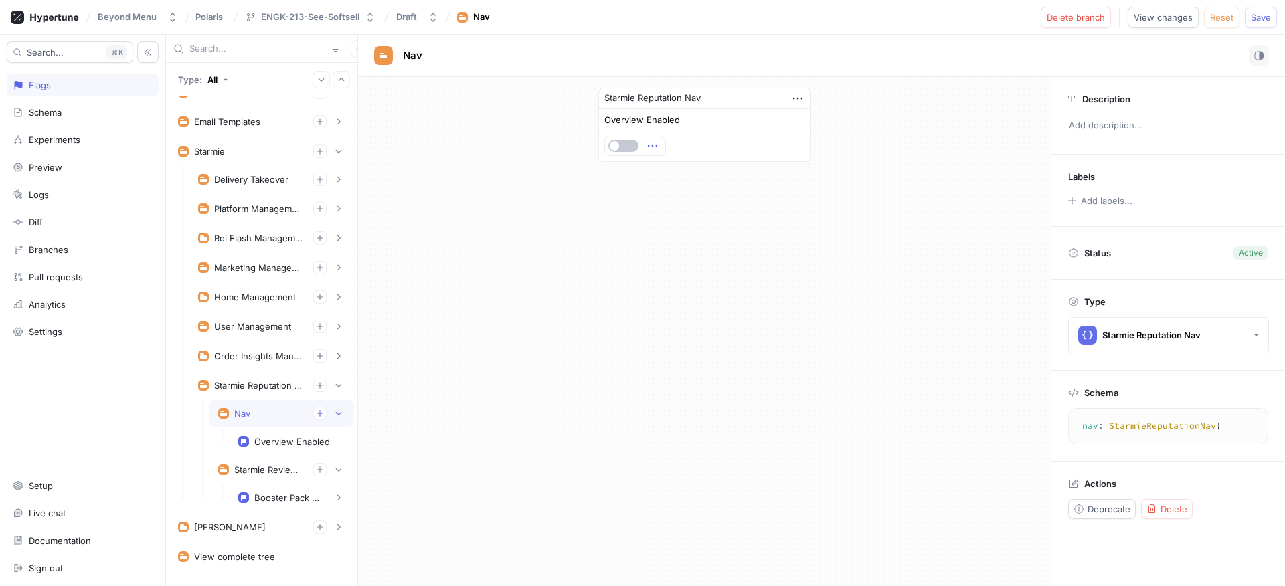
click at [654, 145] on icon "button" at bounding box center [652, 146] width 15 height 15
click at [671, 165] on p "Delete" at bounding box center [678, 170] width 27 height 13
click at [681, 143] on div "Select expression..." at bounding box center [650, 146] width 82 height 11
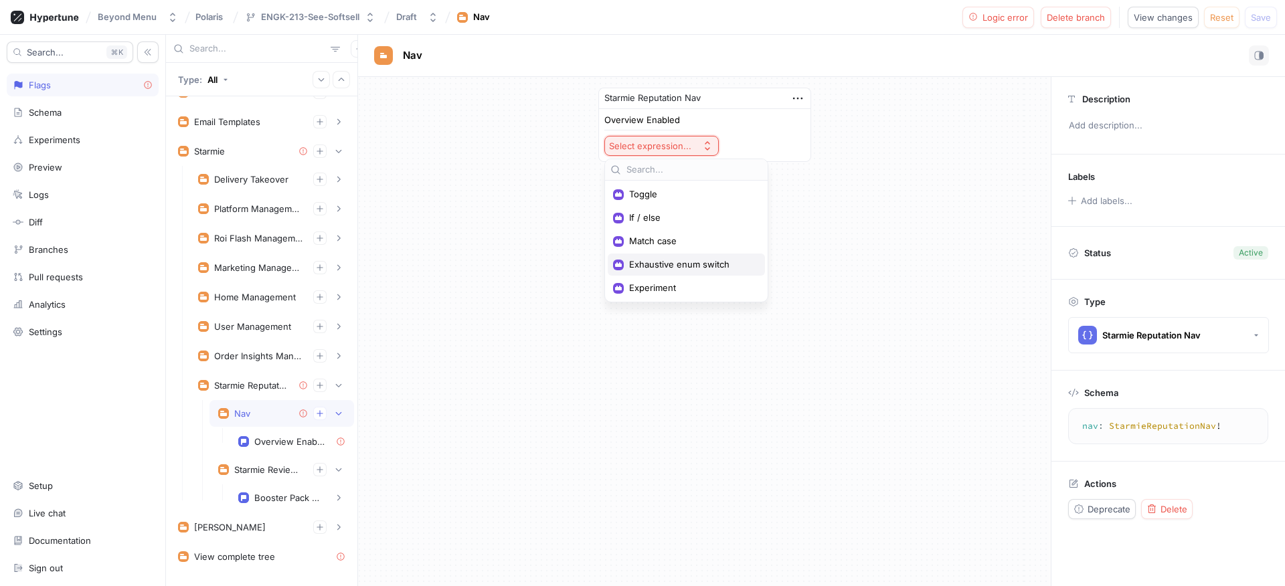
click at [673, 266] on span "Exhaustive enum switch" at bounding box center [691, 264] width 124 height 11
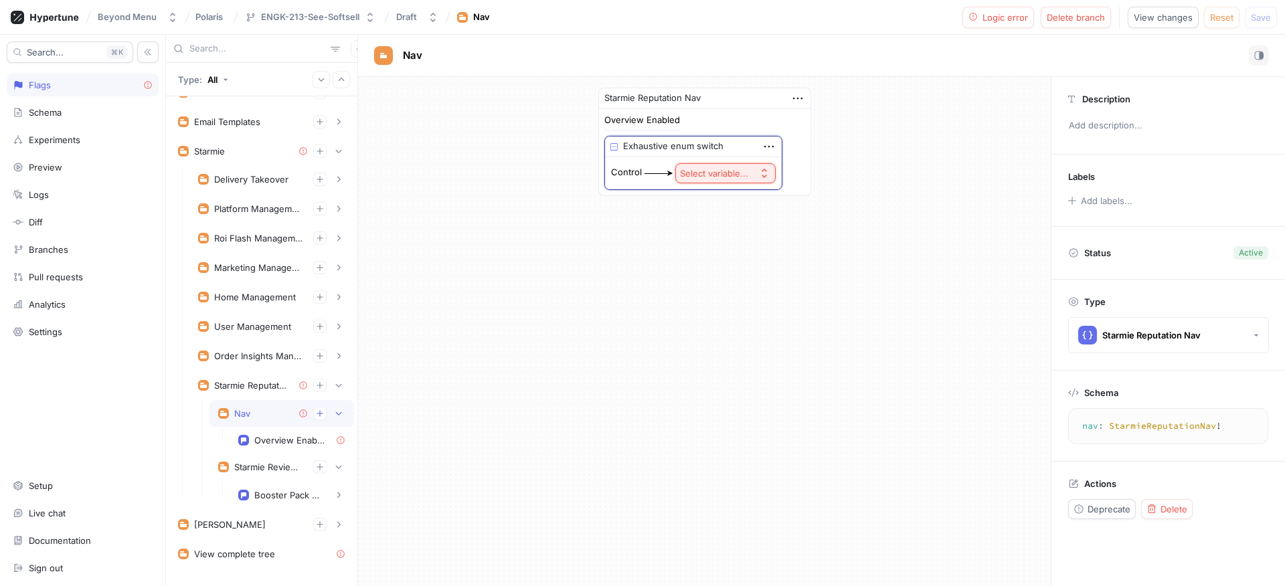
click at [721, 177] on div "Select variable..." at bounding box center [714, 173] width 68 height 11
click at [733, 212] on div "Context > App Env" at bounding box center [758, 222] width 157 height 22
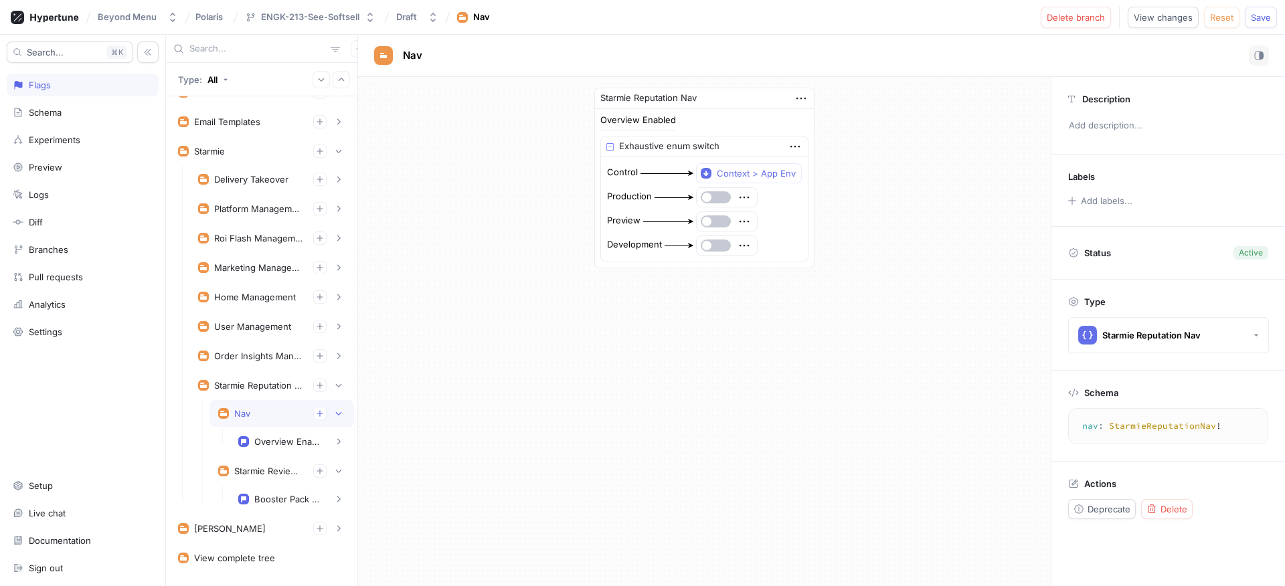
click at [254, 414] on div "Nav" at bounding box center [281, 413] width 127 height 13
click at [268, 412] on div "Nav" at bounding box center [281, 413] width 127 height 13
click at [264, 469] on div "Starmie Review Solicitation" at bounding box center [268, 471] width 68 height 11
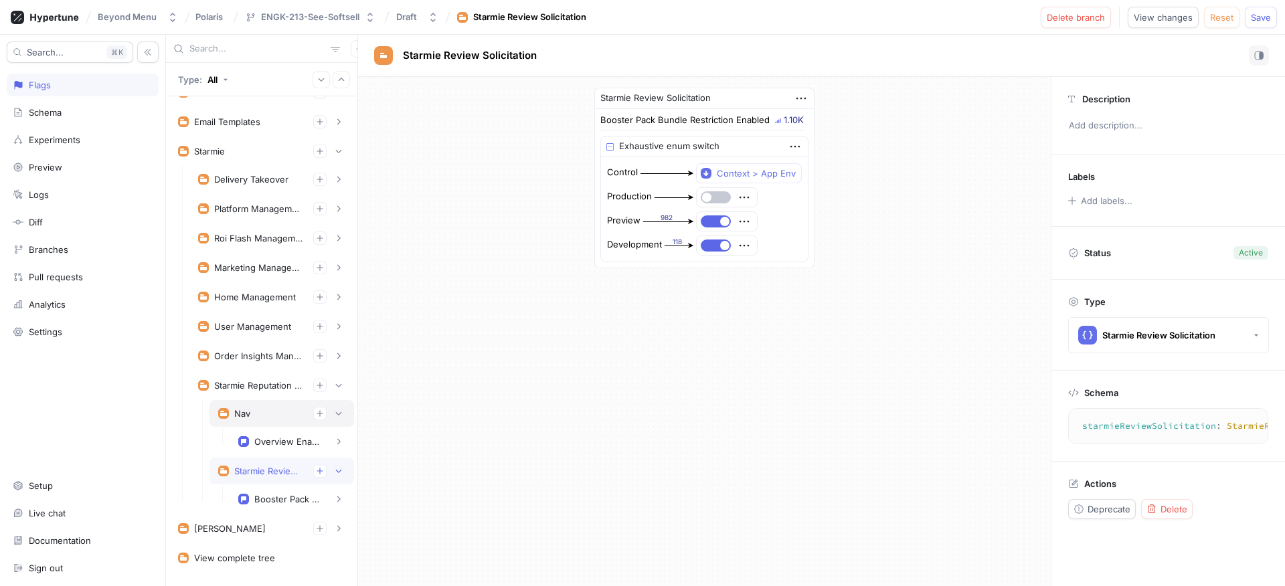
click at [264, 415] on div "Nav" at bounding box center [281, 413] width 127 height 13
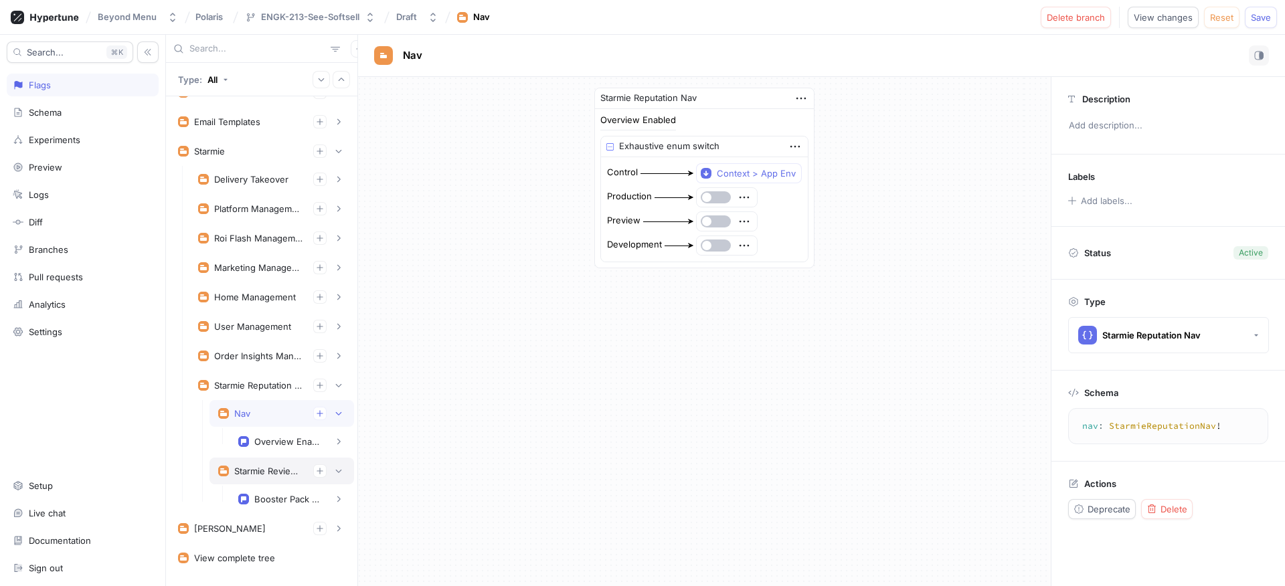
click at [254, 475] on div "Starmie Review Solicitation" at bounding box center [268, 471] width 68 height 11
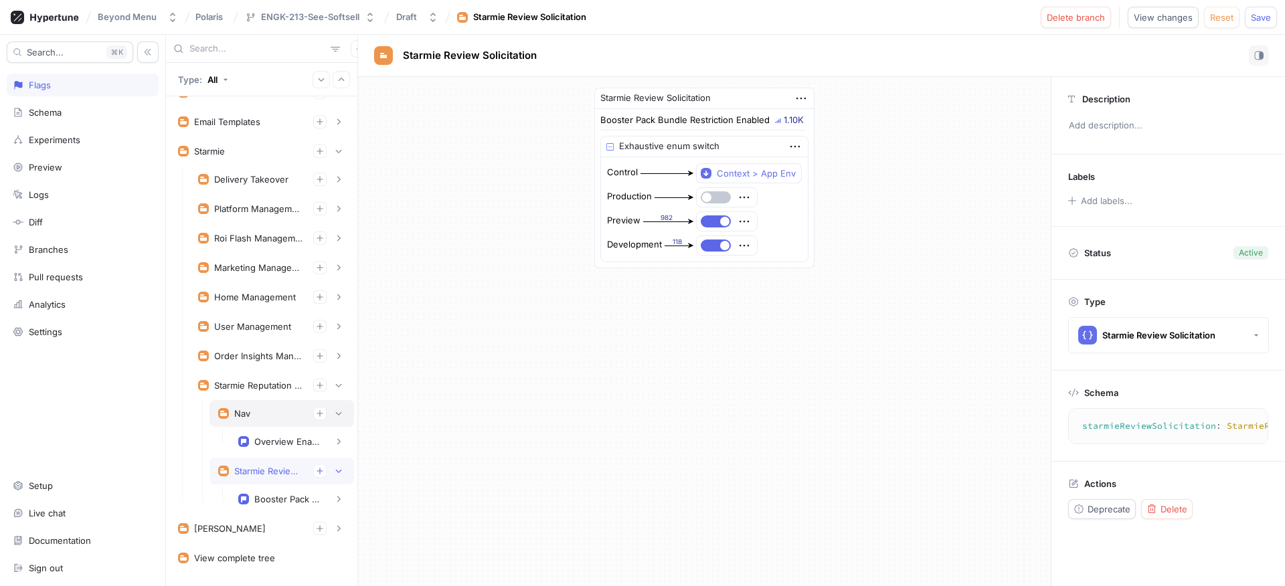
click at [264, 420] on div "Nav" at bounding box center [282, 413] width 145 height 27
type textarea "nav: StarmieReputationNav!"
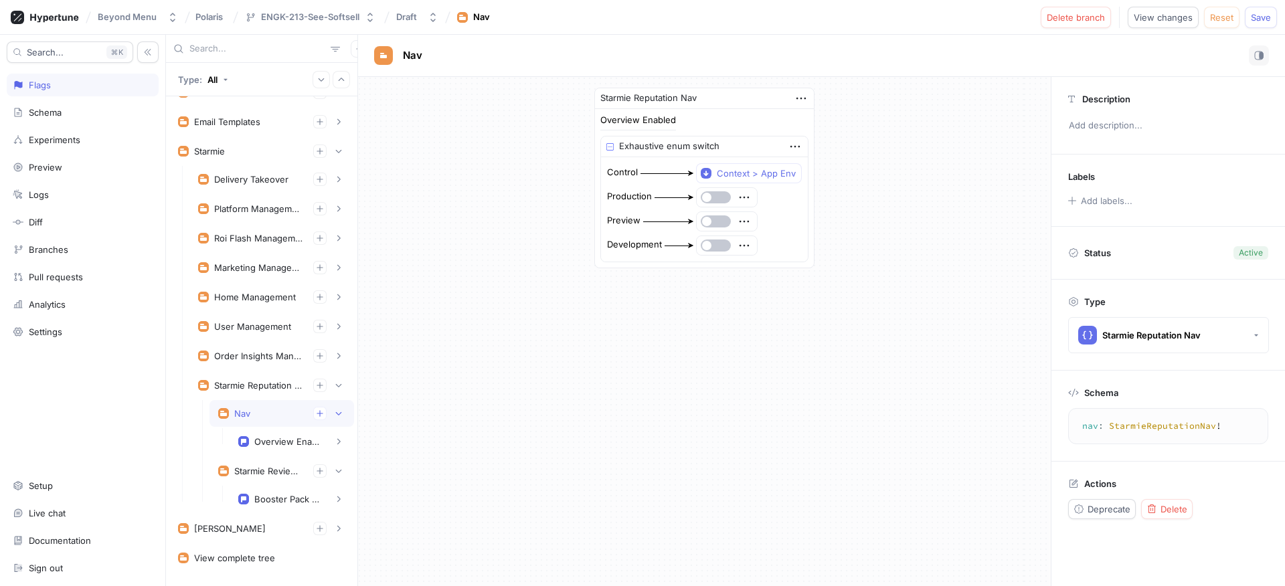
click at [267, 417] on div "Nav" at bounding box center [281, 413] width 127 height 13
click at [1155, 327] on div "Starmie Reputation Nav" at bounding box center [1139, 335] width 123 height 19
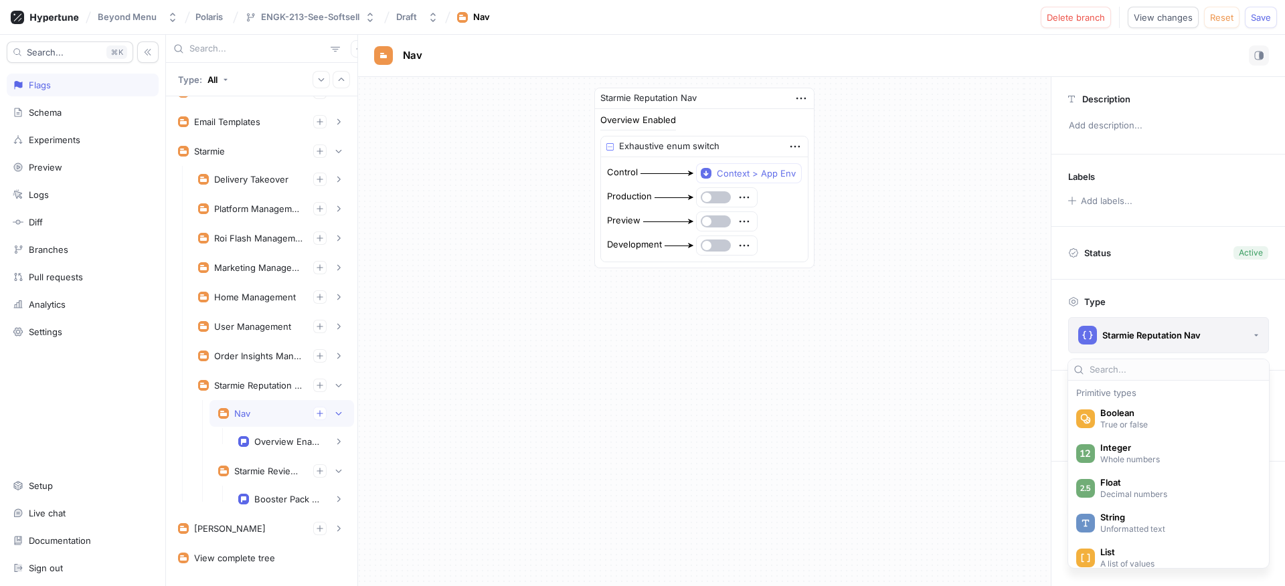
scroll to position [2962, 0]
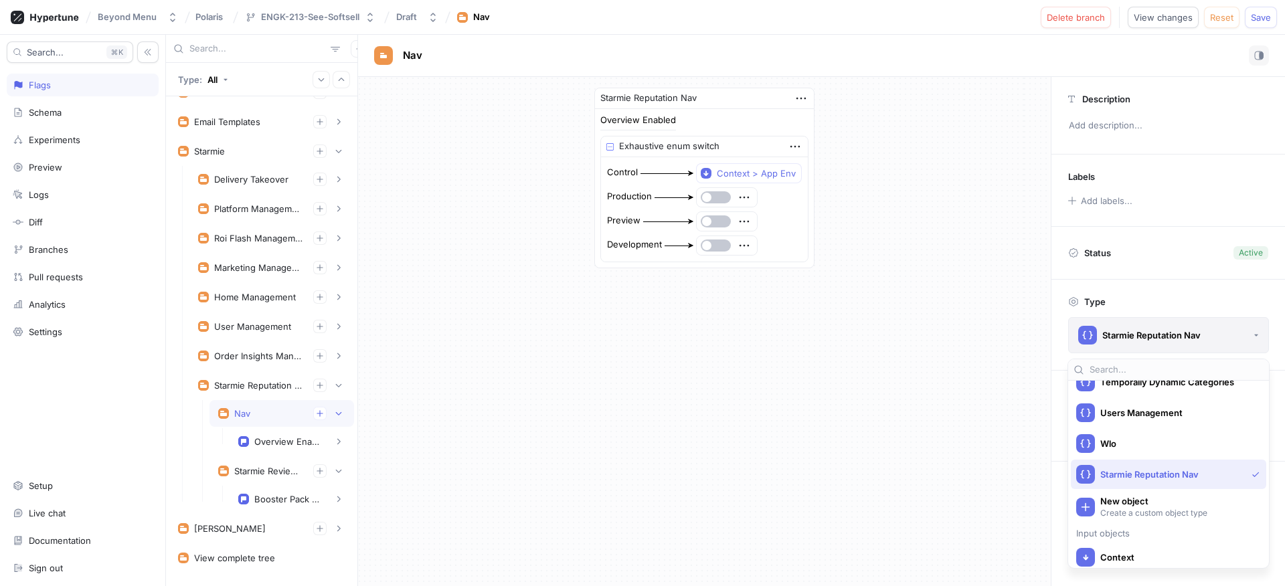
click at [1155, 327] on div "Starmie Reputation Nav" at bounding box center [1139, 335] width 123 height 19
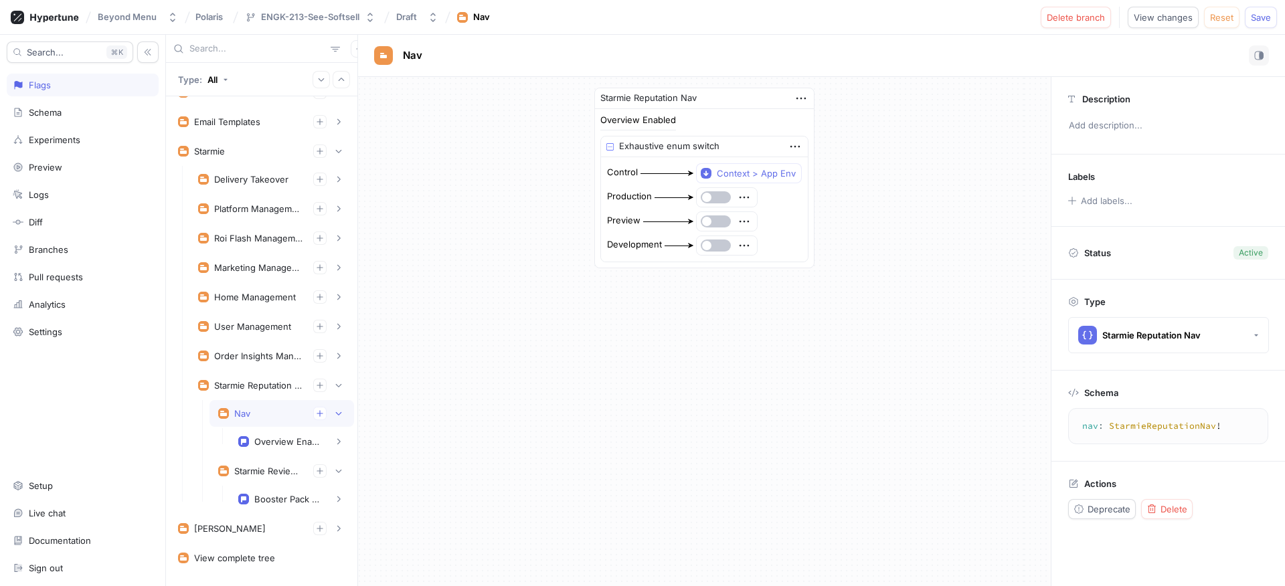
click at [396, 47] on div "Nav" at bounding box center [400, 56] width 53 height 20
click at [414, 57] on span "Nav" at bounding box center [412, 55] width 19 height 11
type input "Starmie Reputation Nav"
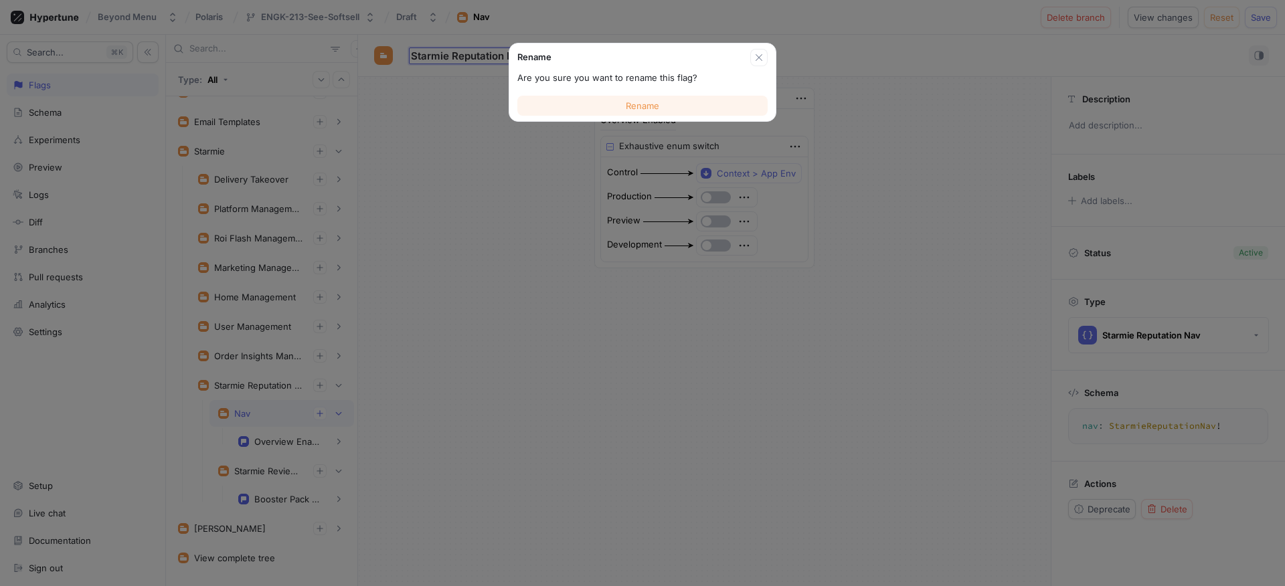
click at [611, 96] on button "Rename" at bounding box center [642, 106] width 250 height 20
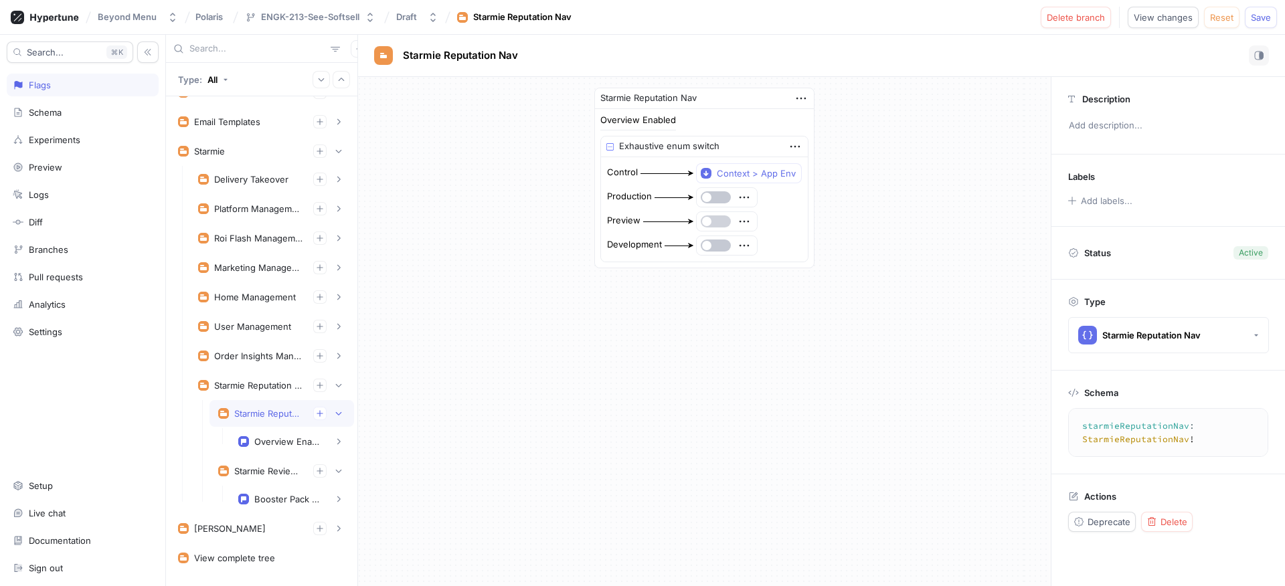
click at [718, 216] on button "button" at bounding box center [716, 222] width 30 height 12
click at [719, 246] on button "button" at bounding box center [716, 246] width 30 height 12
click at [289, 435] on div "Overview Enabled" at bounding box center [291, 441] width 107 height 13
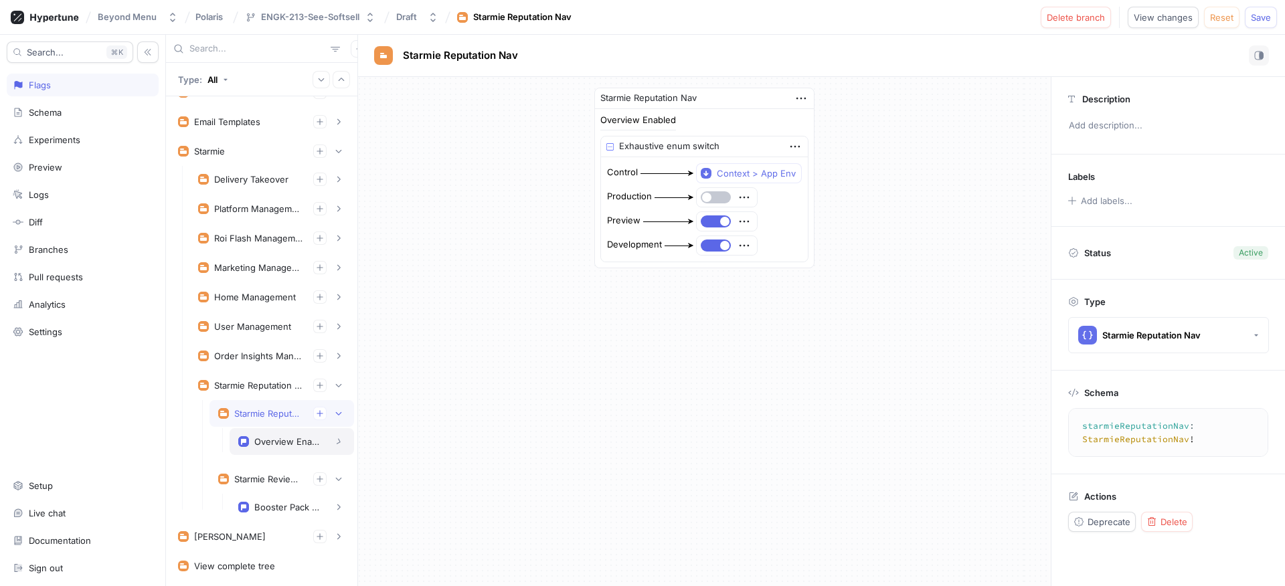
type textarea "overviewEnabled: Boolean!"
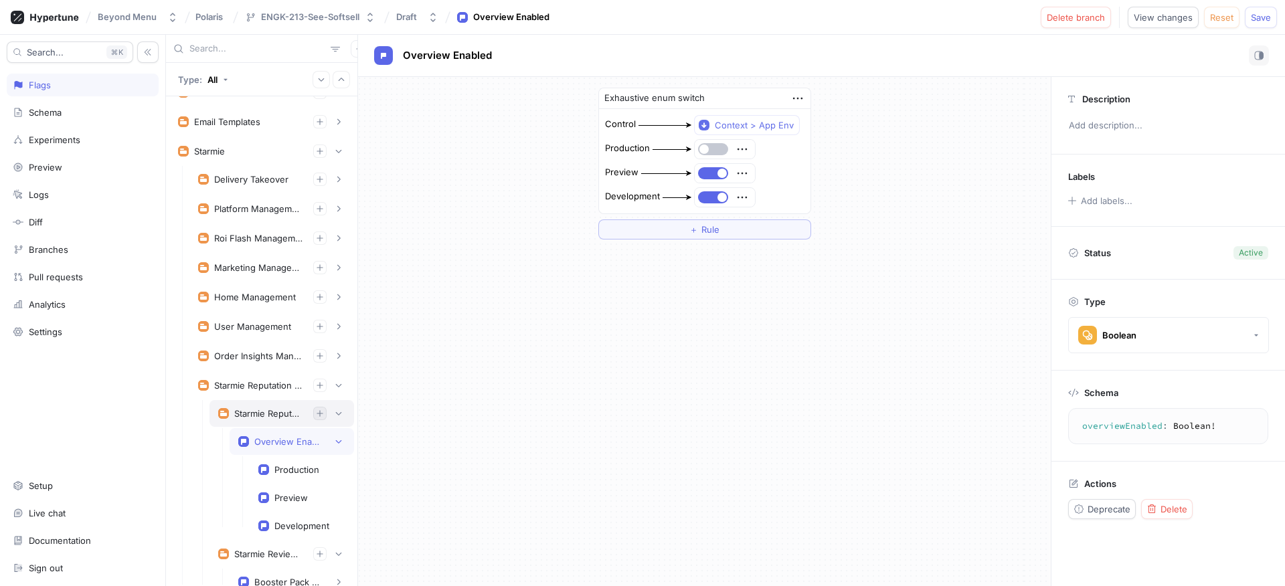
click at [317, 412] on icon "button" at bounding box center [320, 414] width 6 height 6
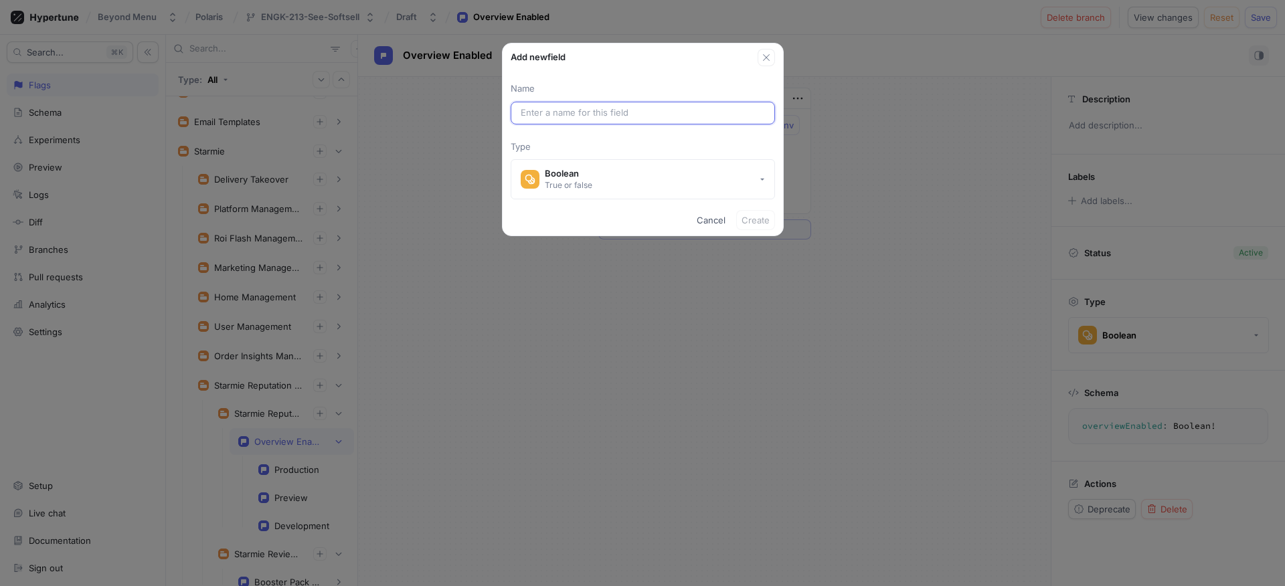
paste input "AutoResponseConfiguration"
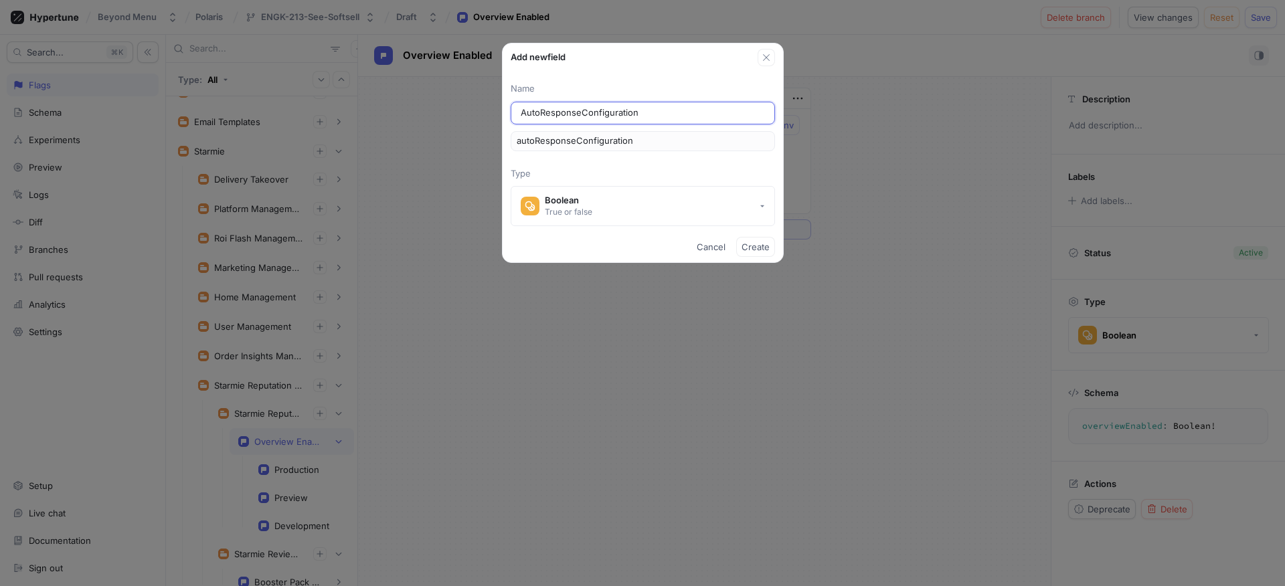
type input "AutoResponseConfigurationE"
type input "autoResponseConfigurationE"
type input "AutoResponseConfigurationEn"
type input "autoResponseConfigurationEn"
type input "AutoResponseConfigurationEna"
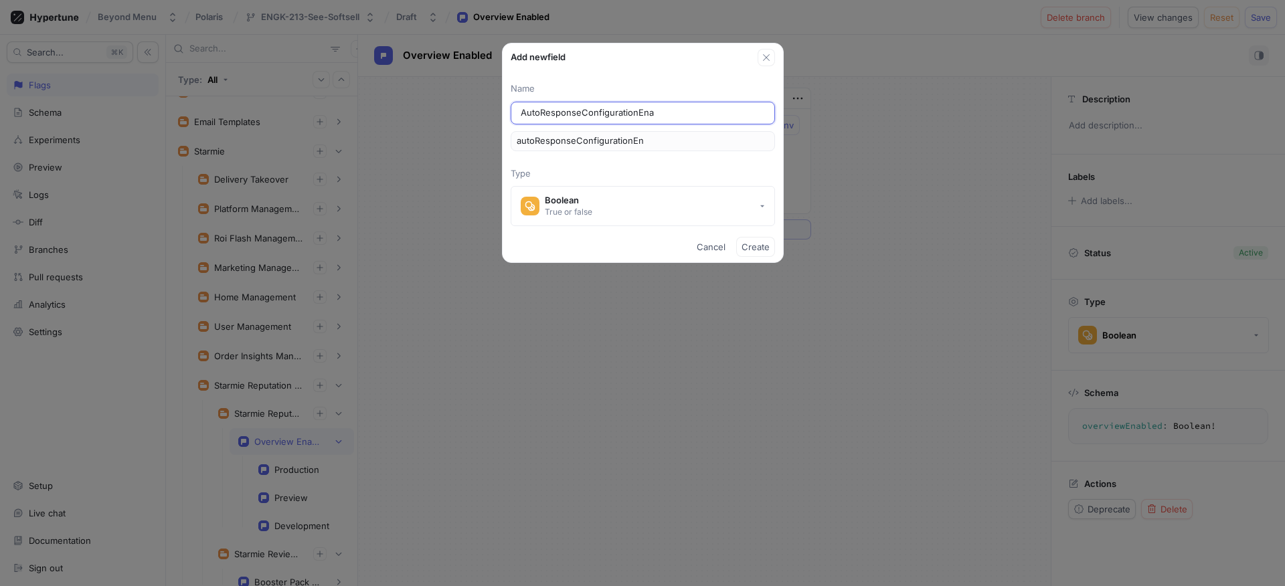
type input "autoResponseConfigurationEna"
type input "AutoResponseConfigurationEnab"
type input "autoResponseConfigurationEnab"
type input "AutoResponseConfigurationEnable"
type input "autoResponseConfigurationEnable"
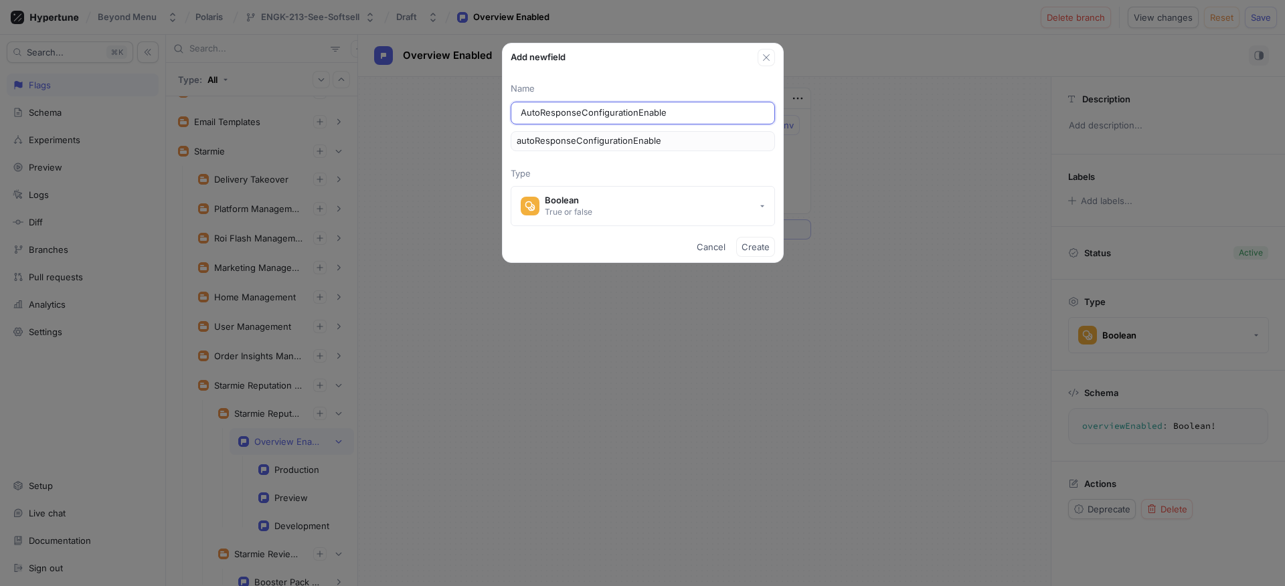
type input "AutoResponseConfigurationEnabled"
type input "autoResponseConfigurationEnabled"
type input "AutoResponseConfigurationEnabled"
click at [754, 247] on span "Create" at bounding box center [756, 247] width 28 height 8
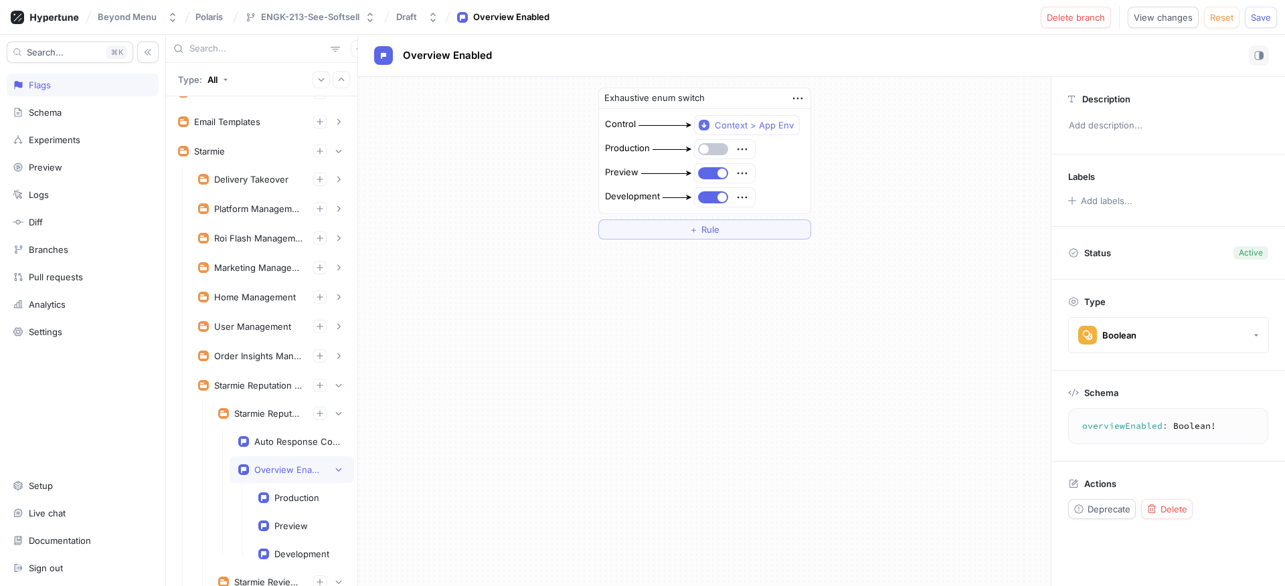
type textarea "autoResponseConfigurationEnabled: Boolean!"
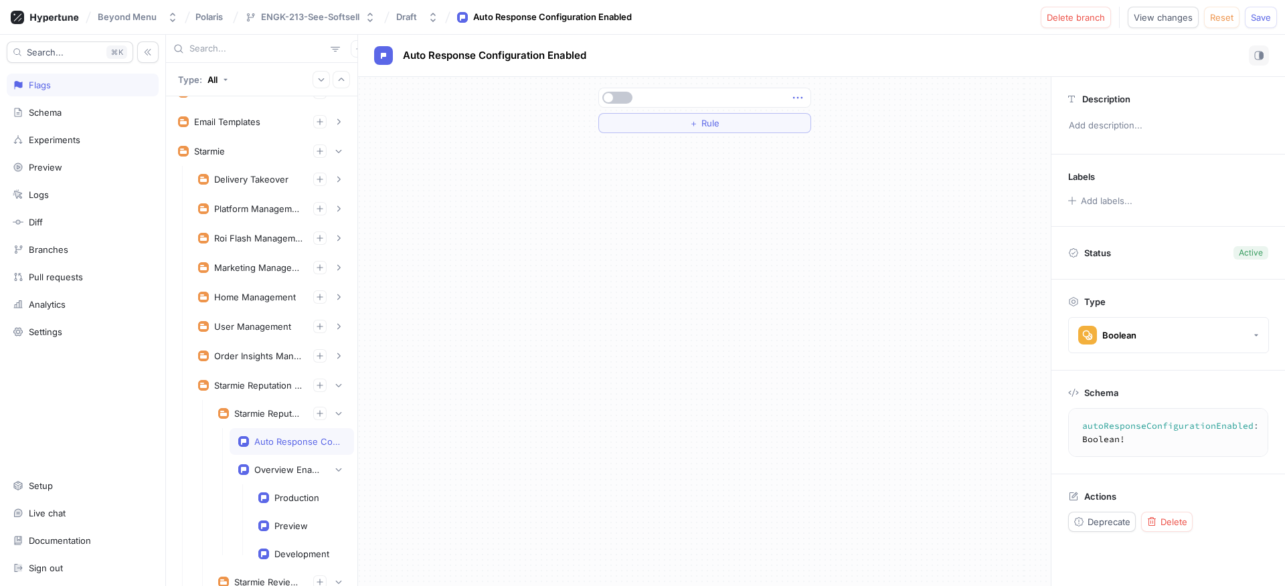
click at [792, 100] on icon "button" at bounding box center [798, 97] width 15 height 15
click at [801, 113] on div "Delete" at bounding box center [851, 122] width 114 height 23
click at [733, 100] on button "Select expression..." at bounding box center [704, 98] width 213 height 20
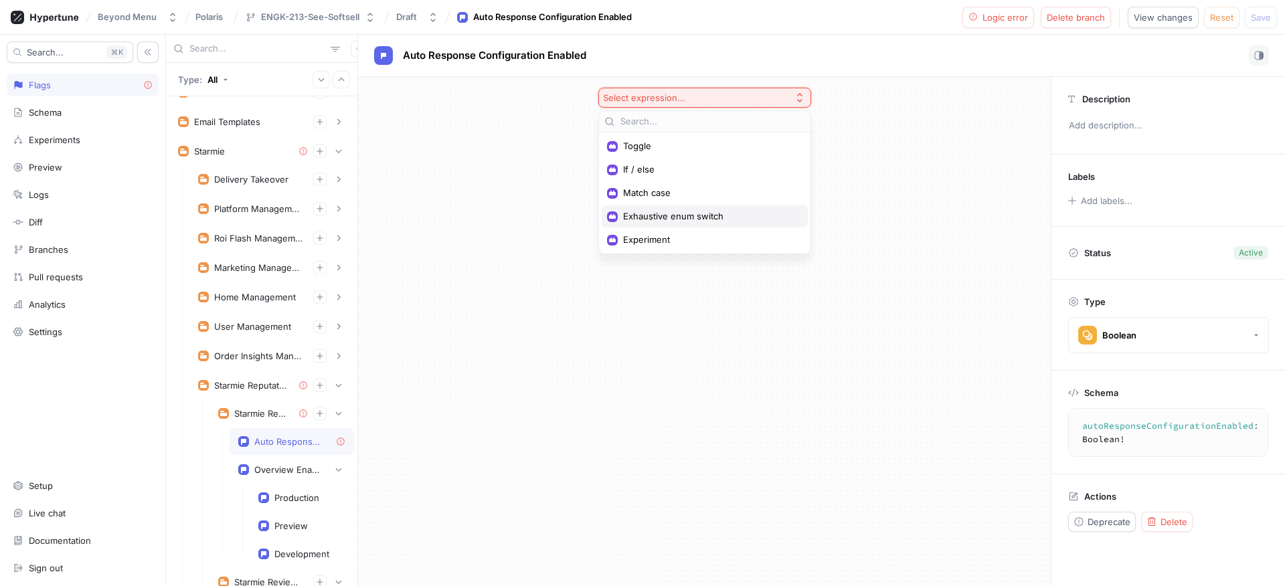
click at [698, 227] on div "Exhaustive enum switch" at bounding box center [705, 217] width 206 height 22
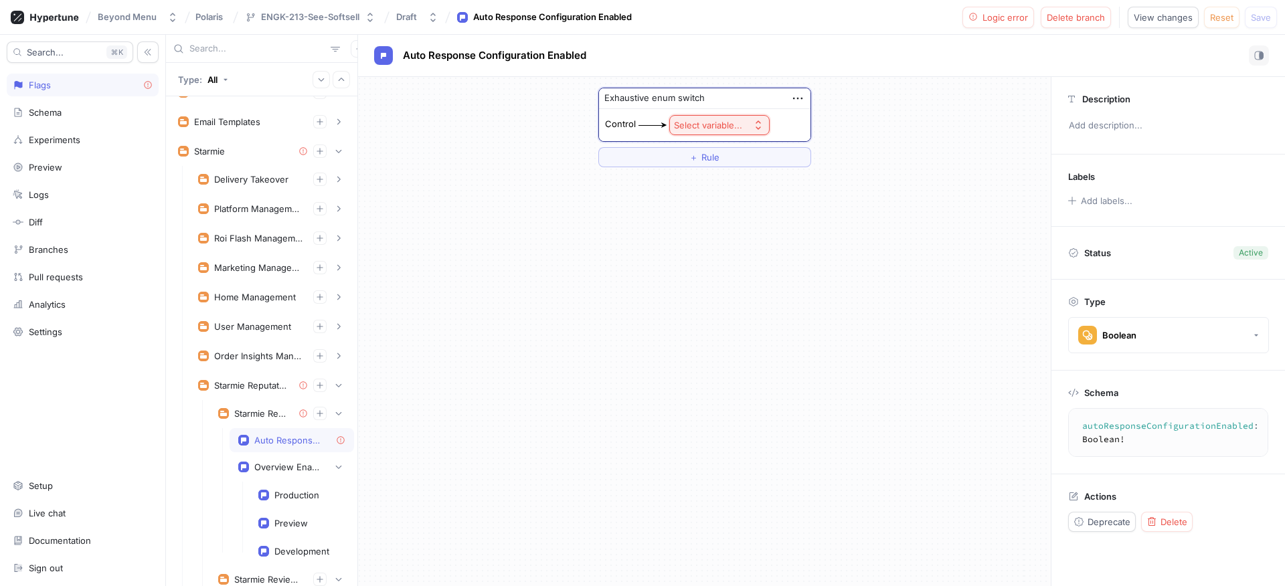
click at [708, 127] on div "Select variable..." at bounding box center [708, 125] width 68 height 11
click at [718, 174] on span "Context > App Env" at bounding box center [757, 173] width 124 height 11
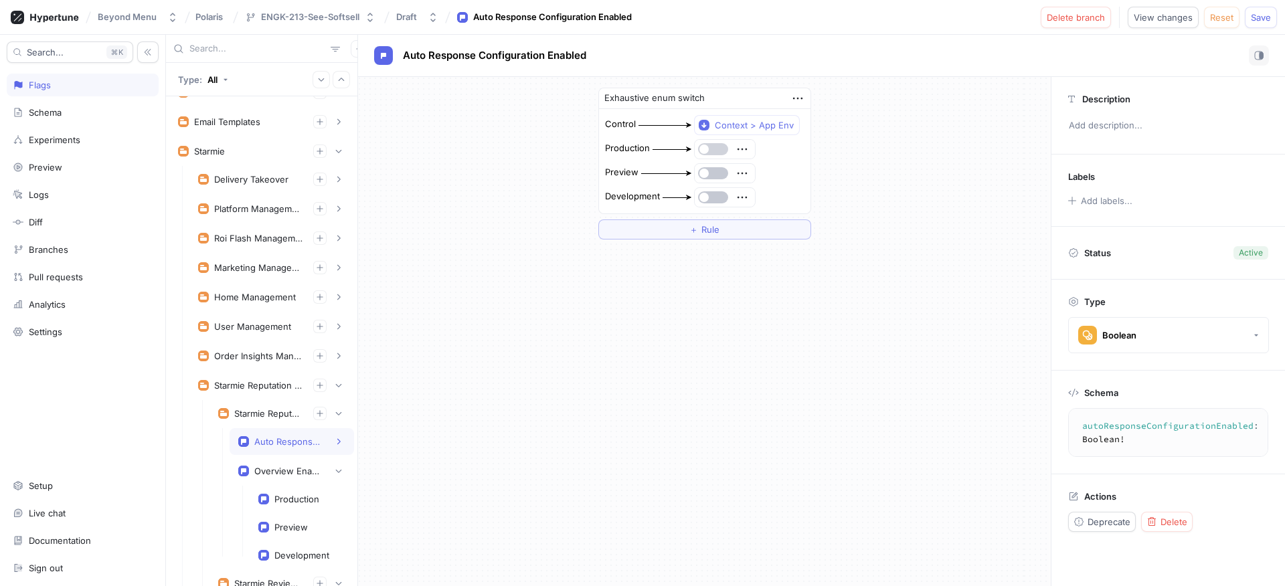
click at [712, 144] on button "button" at bounding box center [713, 149] width 30 height 12
click at [712, 149] on button "button" at bounding box center [713, 149] width 30 height 12
click at [709, 177] on button "button" at bounding box center [713, 173] width 30 height 12
click at [712, 191] on div at bounding box center [725, 197] width 60 height 19
click at [713, 193] on button "button" at bounding box center [713, 197] width 30 height 12
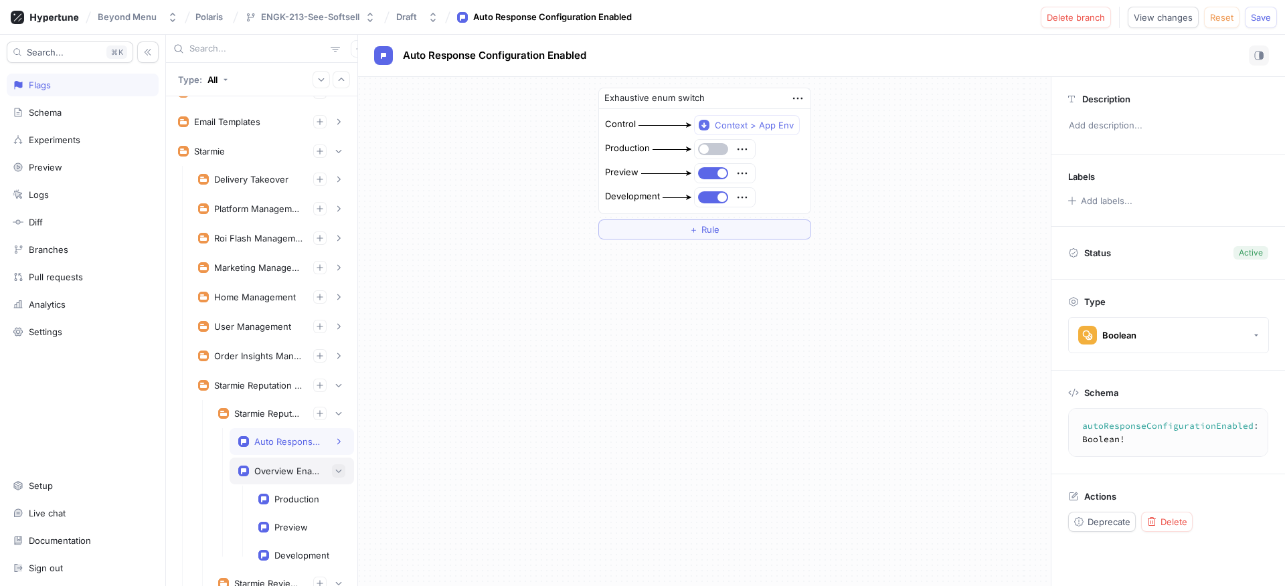
click at [335, 467] on icon "button" at bounding box center [339, 471] width 8 height 8
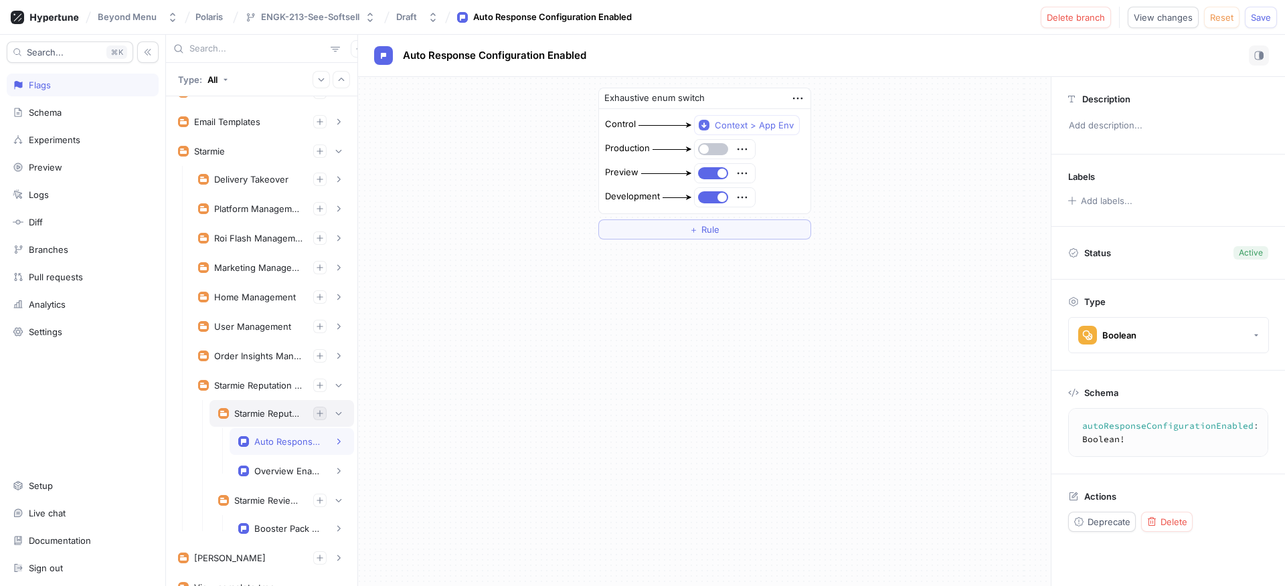
click at [313, 410] on button "button" at bounding box center [319, 413] width 13 height 13
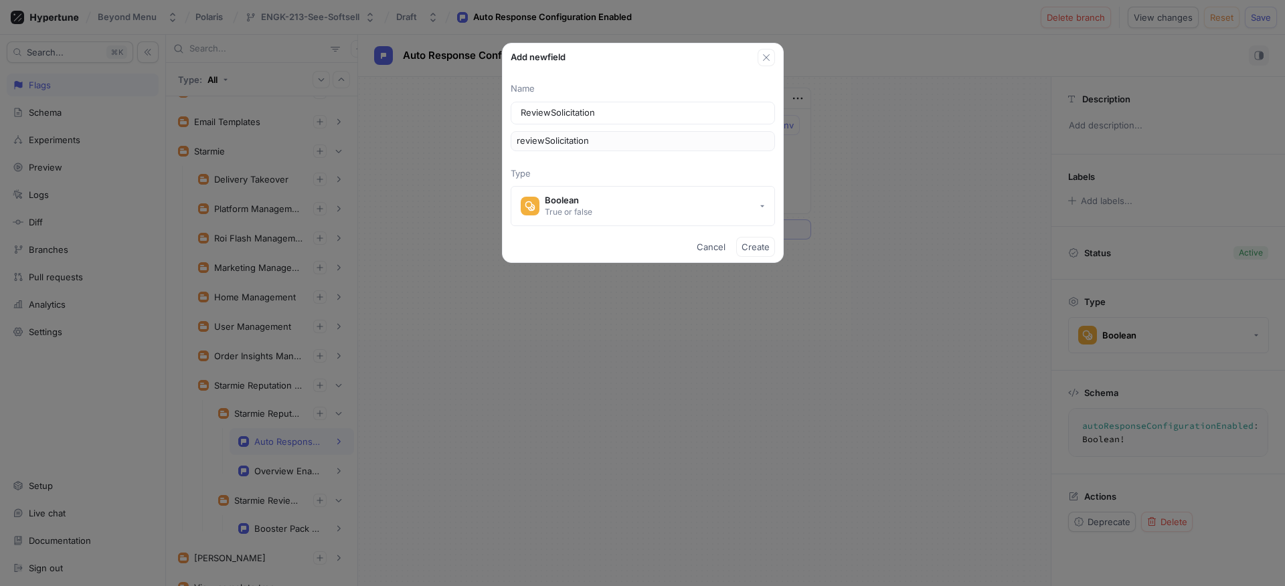
type input "ReviewSolicitationE"
type input "reviewSolicitationE"
type input "ReviewSolicitationEn"
type input "reviewSolicitationEn"
type input "ReviewSolicitationEna"
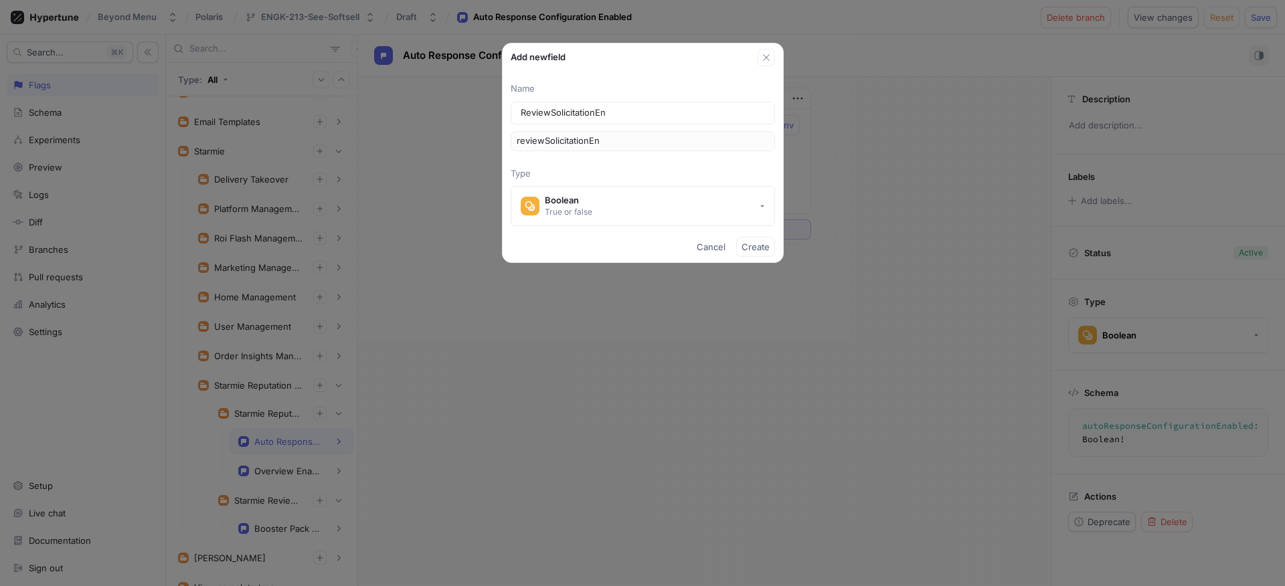
type input "reviewSolicitationEna"
type input "ReviewSolicitationEnab"
type input "reviewSolicitationEnab"
type input "ReviewSolicitationEnabl"
type input "reviewSolicitationEnabl"
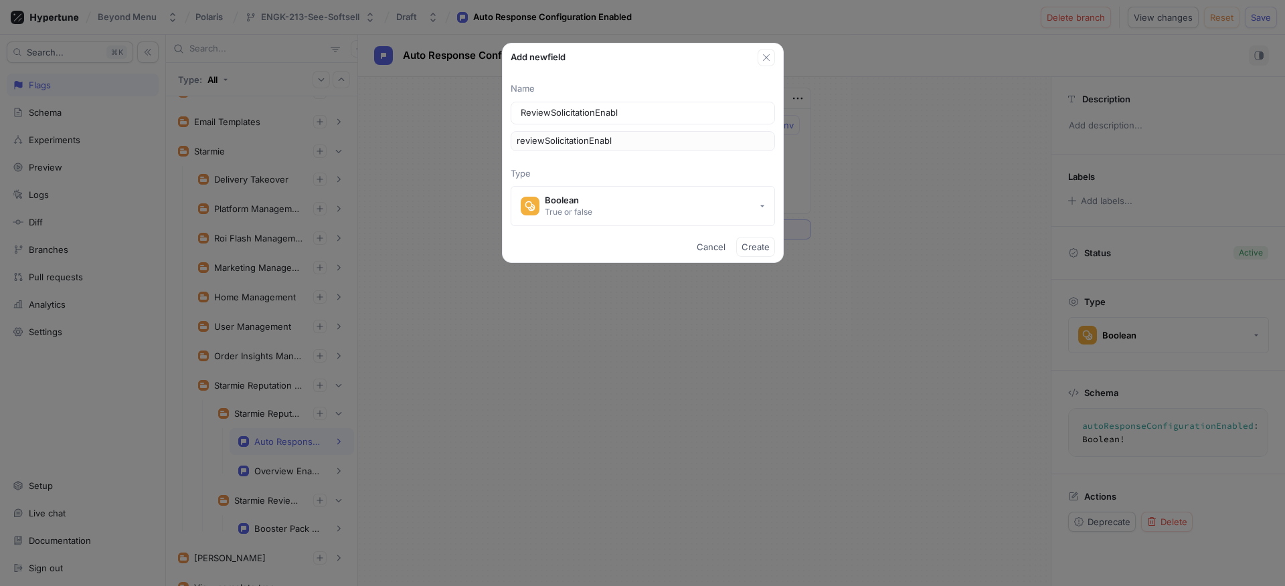
type input "ReviewSolicitationEnable"
type input "reviewSolicitationEnable"
type input "ReviewSolicitationEnabled"
type input "reviewSolicitationEnabled"
type input "ReviewSolicitationEnabled"
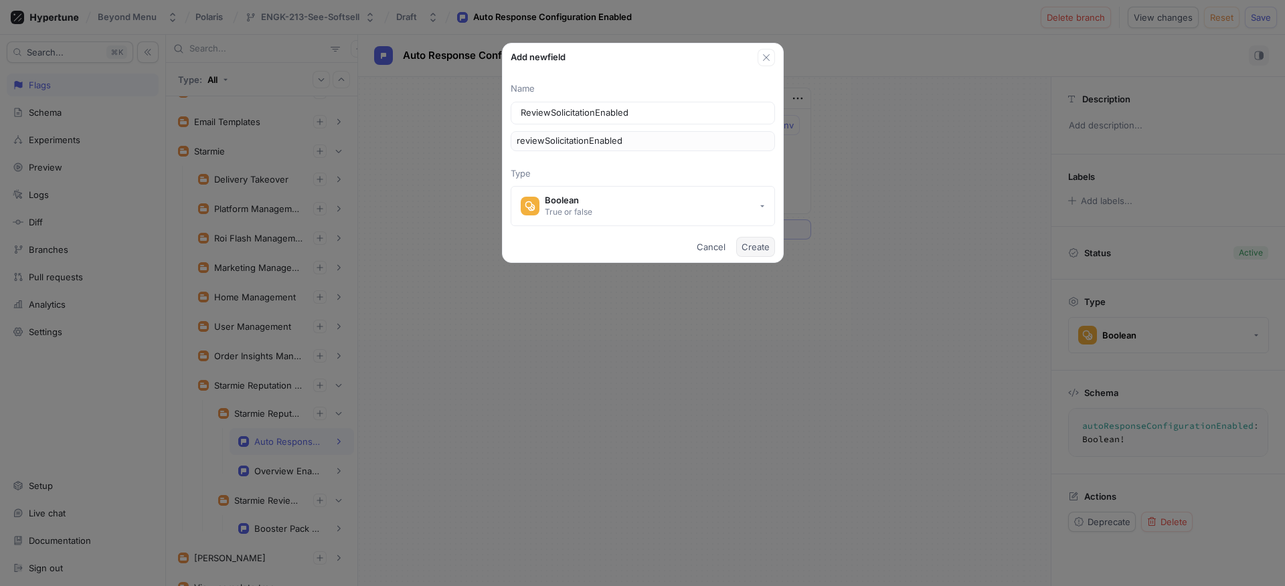
click at [753, 249] on span "Create" at bounding box center [756, 247] width 28 height 8
type textarea "reviewSolicitationEnabled: Boolean!"
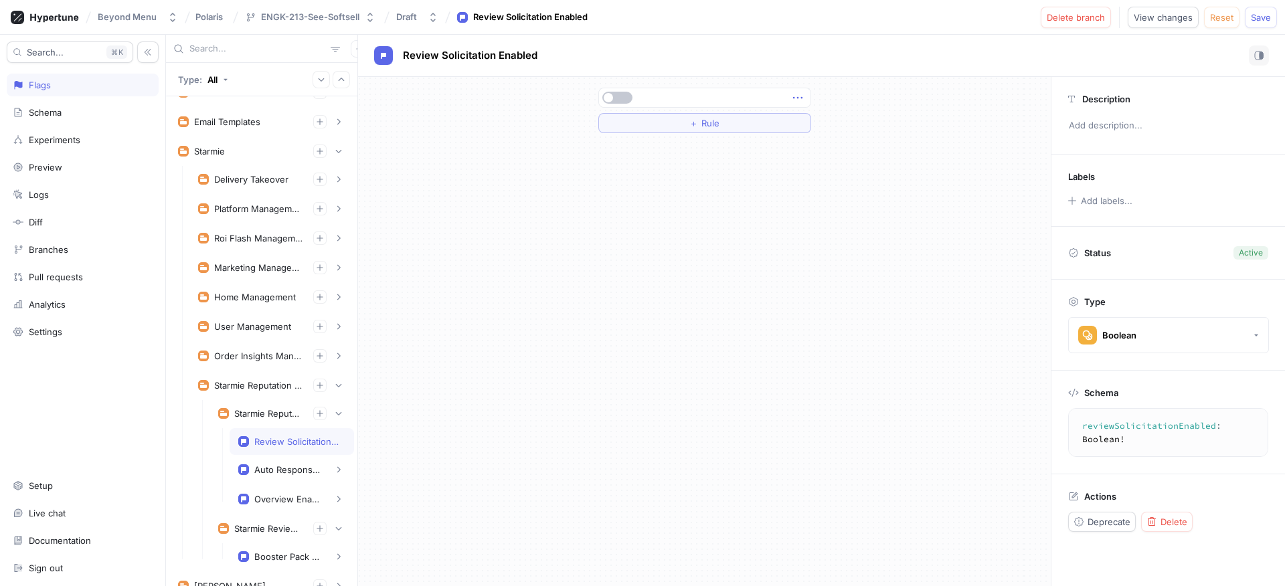
click at [804, 96] on icon "button" at bounding box center [798, 97] width 15 height 15
click at [807, 117] on div "Delete" at bounding box center [851, 122] width 114 height 23
click at [648, 100] on div "Select expression..." at bounding box center [644, 97] width 82 height 11
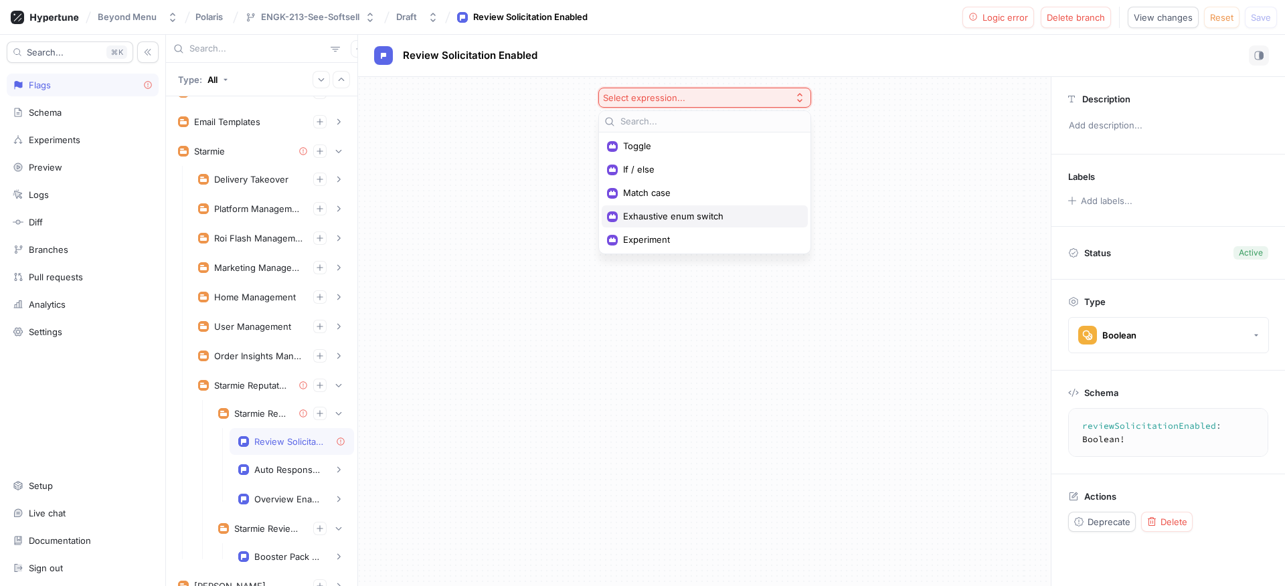
click at [661, 208] on div "Exhaustive enum switch" at bounding box center [705, 217] width 206 height 22
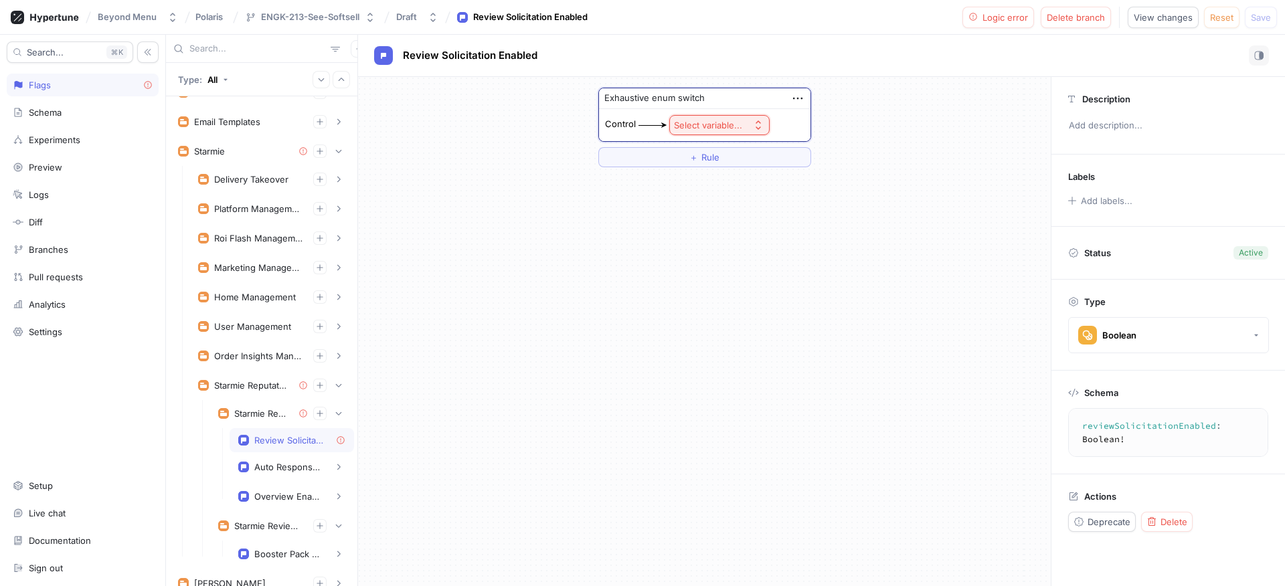
click at [716, 118] on button "Select variable..." at bounding box center [719, 125] width 100 height 20
click at [734, 175] on span "Context > App Env" at bounding box center [757, 173] width 124 height 11
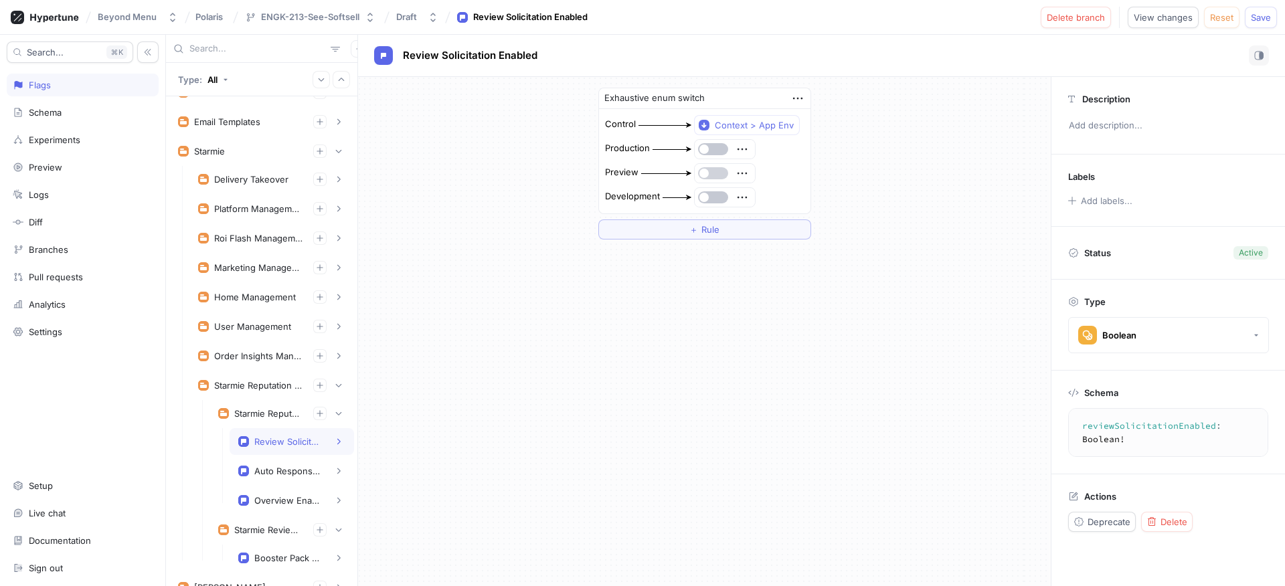
click at [705, 173] on span "button" at bounding box center [704, 173] width 9 height 9
click at [715, 196] on button "button" at bounding box center [713, 197] width 30 height 12
click at [316, 411] on icon "button" at bounding box center [320, 414] width 8 height 8
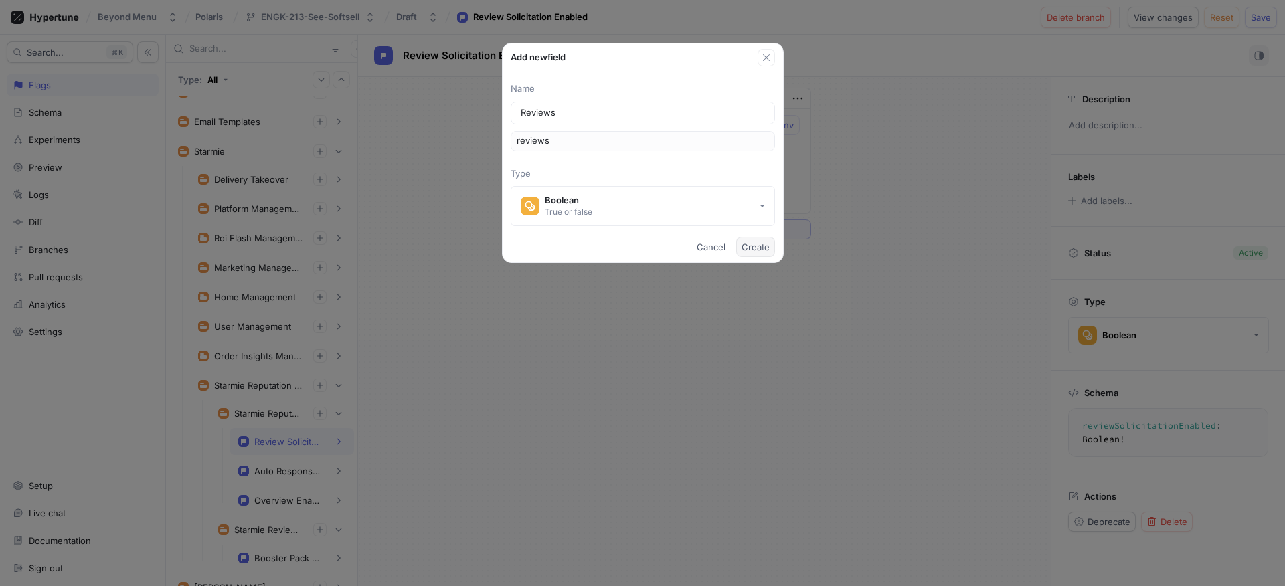
type input "Reviews"
click at [740, 242] on button "Create" at bounding box center [755, 247] width 39 height 20
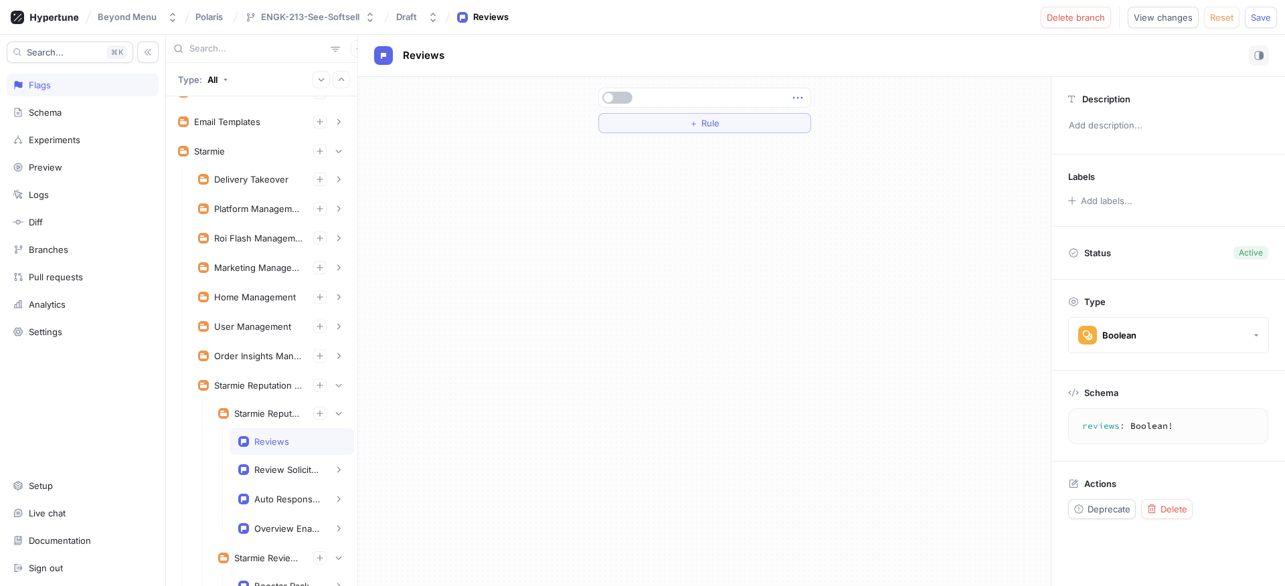
click at [791, 97] on icon "button" at bounding box center [798, 97] width 15 height 15
click at [803, 118] on img at bounding box center [803, 122] width 8 height 8
click at [783, 99] on button "Select expression..." at bounding box center [704, 98] width 213 height 20
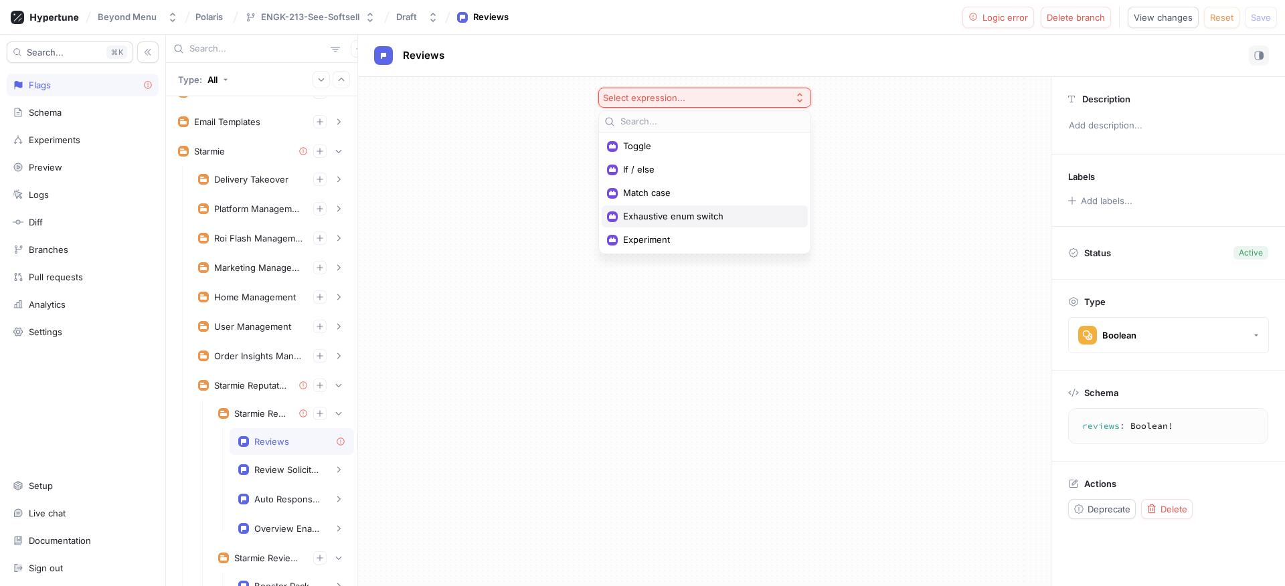
click at [707, 216] on span "Exhaustive enum switch" at bounding box center [709, 216] width 173 height 11
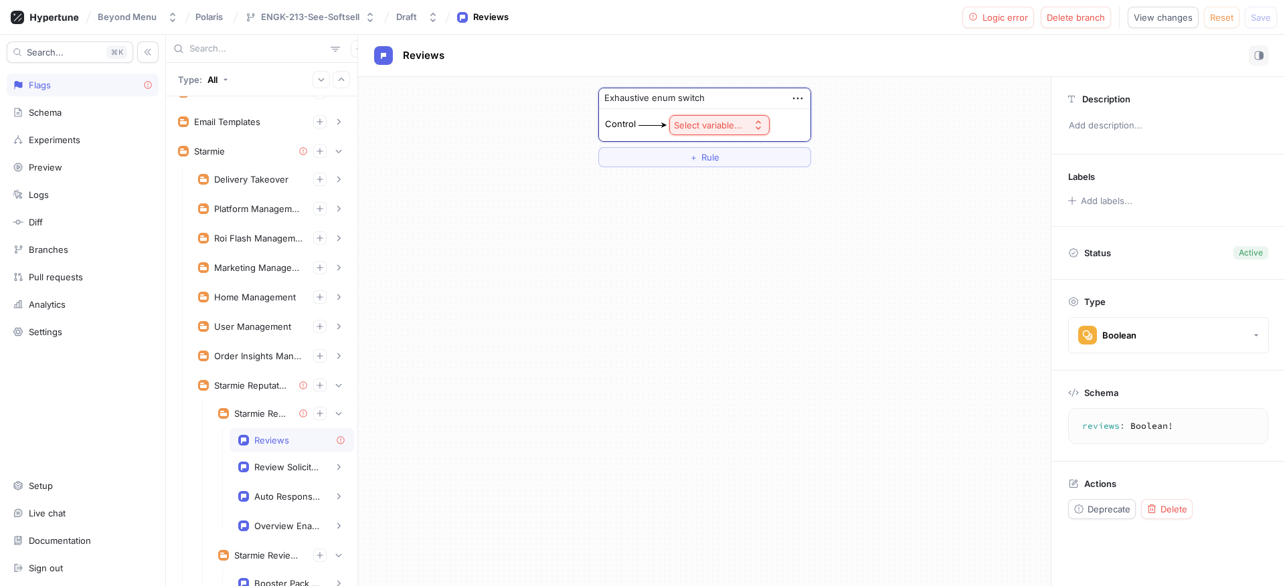
click at [729, 122] on div "Select variable..." at bounding box center [708, 125] width 68 height 11
click at [730, 171] on span "Context > App Env" at bounding box center [757, 173] width 124 height 11
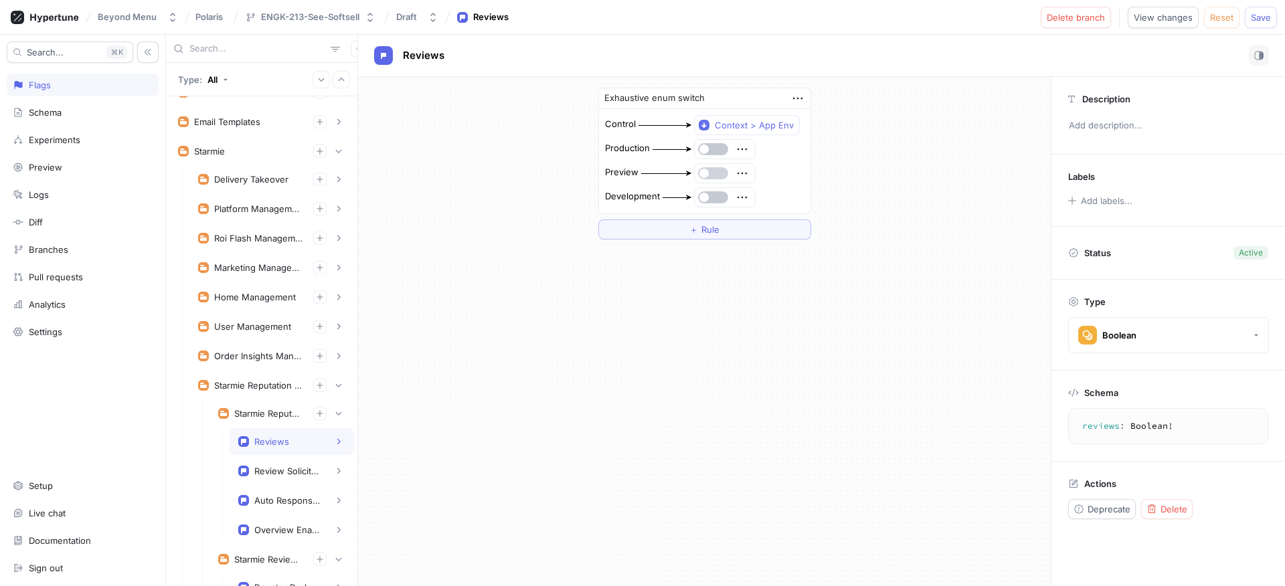
click at [720, 175] on button "button" at bounding box center [713, 173] width 30 height 12
click at [718, 204] on div at bounding box center [725, 197] width 60 height 19
click at [718, 199] on button "button" at bounding box center [713, 197] width 30 height 12
click at [702, 263] on div "Exhaustive enum switch Control Context > App Env Production Preview Development…" at bounding box center [704, 331] width 693 height 509
click at [275, 409] on div "Starmie Reputation Nav" at bounding box center [268, 413] width 68 height 11
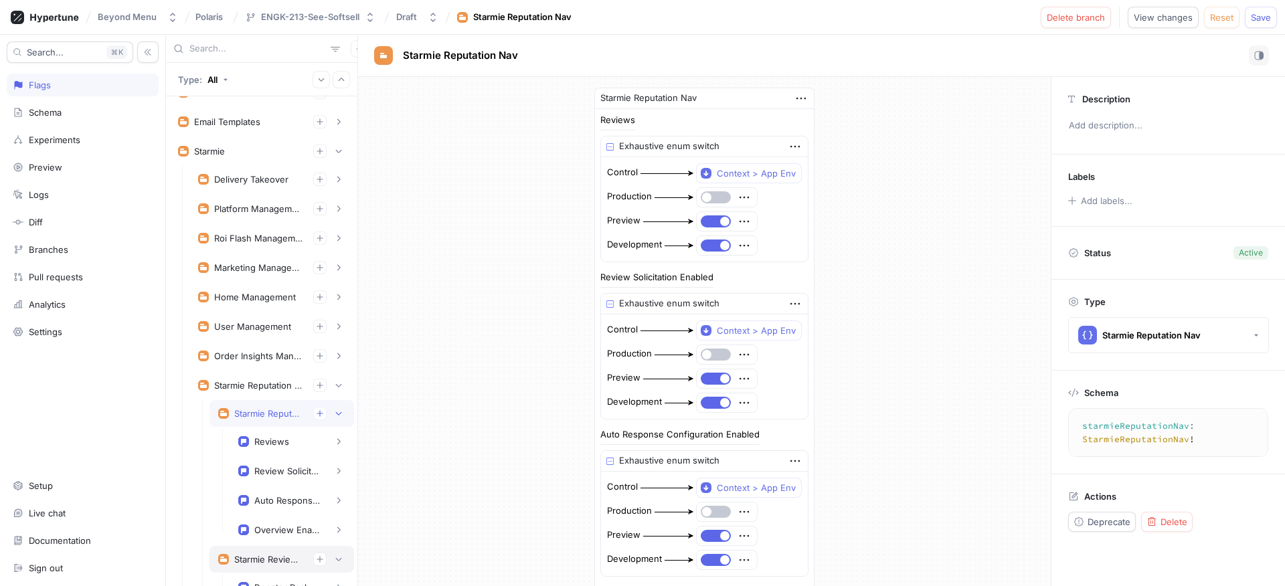
click at [276, 566] on div "Starmie Review Solicitation" at bounding box center [281, 559] width 127 height 13
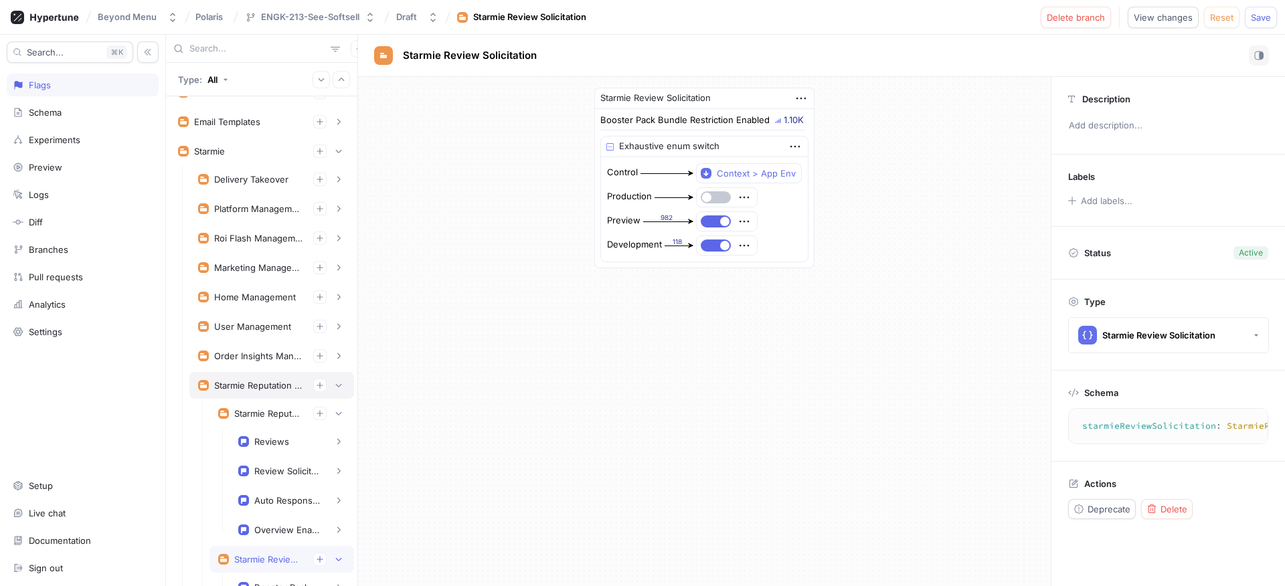
click at [266, 399] on div "Starmie Reputation Management" at bounding box center [271, 385] width 165 height 27
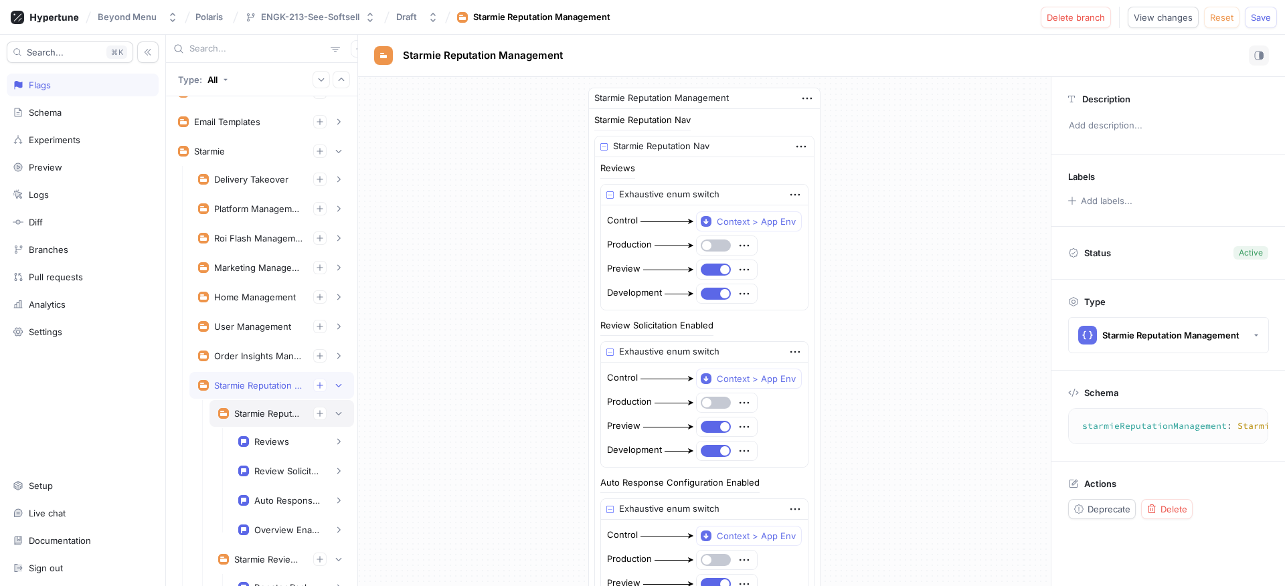
click at [257, 416] on div "Starmie Reputation Nav" at bounding box center [268, 413] width 68 height 11
type textarea "starmieReputationNav: StarmieReputationNav!"
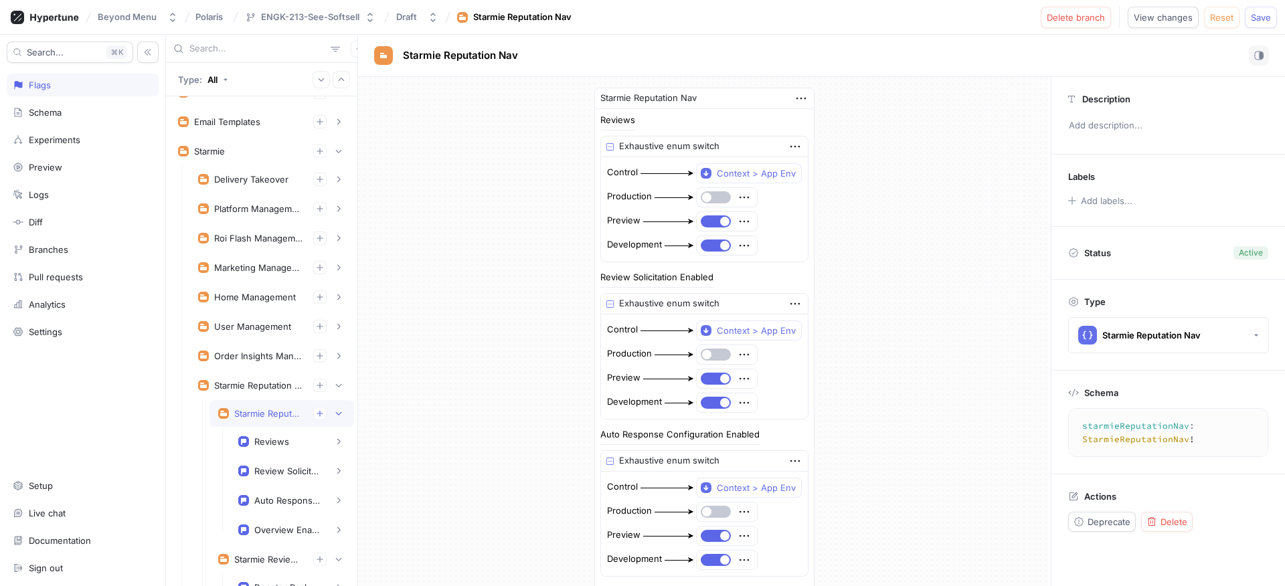
click at [1279, 16] on div "Beyond Menu Polaris ENGK-213-See-Softsell Draft Starmie Reputation Nav Delete b…" at bounding box center [642, 17] width 1285 height 35
click at [1266, 19] on span "Save" at bounding box center [1261, 17] width 20 height 8
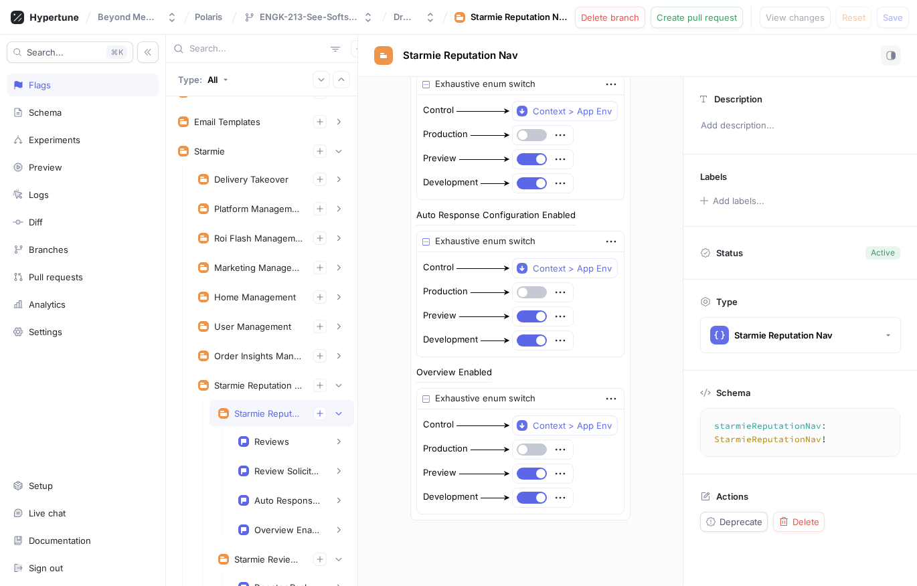
scroll to position [230, 0]
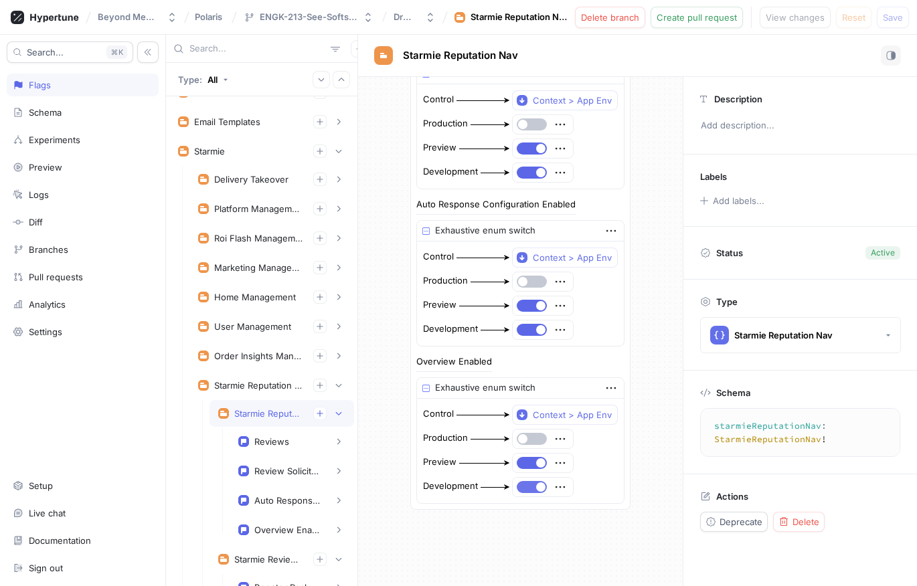
click at [520, 483] on button "button" at bounding box center [532, 487] width 30 height 12
click at [522, 463] on button "button" at bounding box center [532, 463] width 30 height 12
click at [898, 20] on span "Save" at bounding box center [893, 17] width 20 height 8
click at [526, 458] on button "button" at bounding box center [532, 463] width 30 height 12
click at [526, 491] on button "button" at bounding box center [532, 487] width 30 height 12
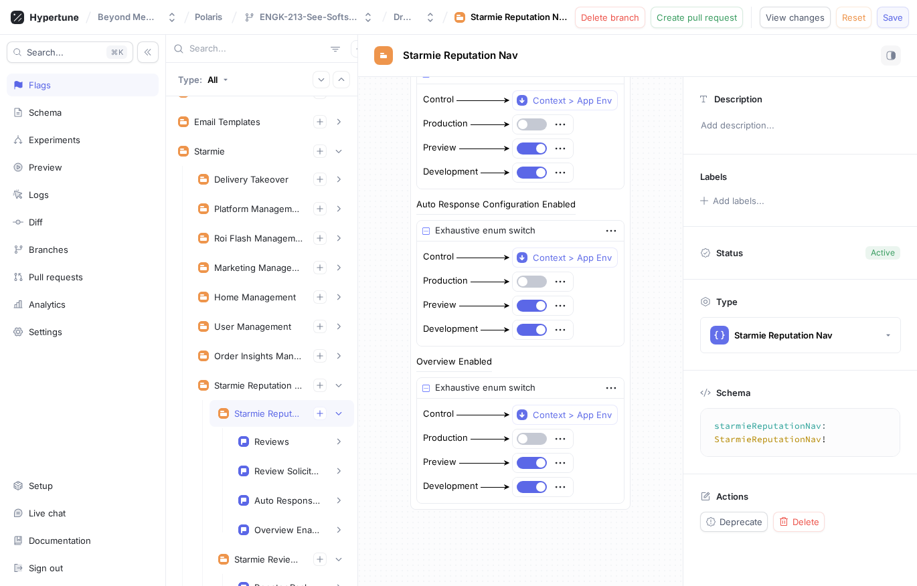
click at [894, 18] on span "Save" at bounding box center [893, 17] width 20 height 8
